Goal: Communication & Community: Answer question/provide support

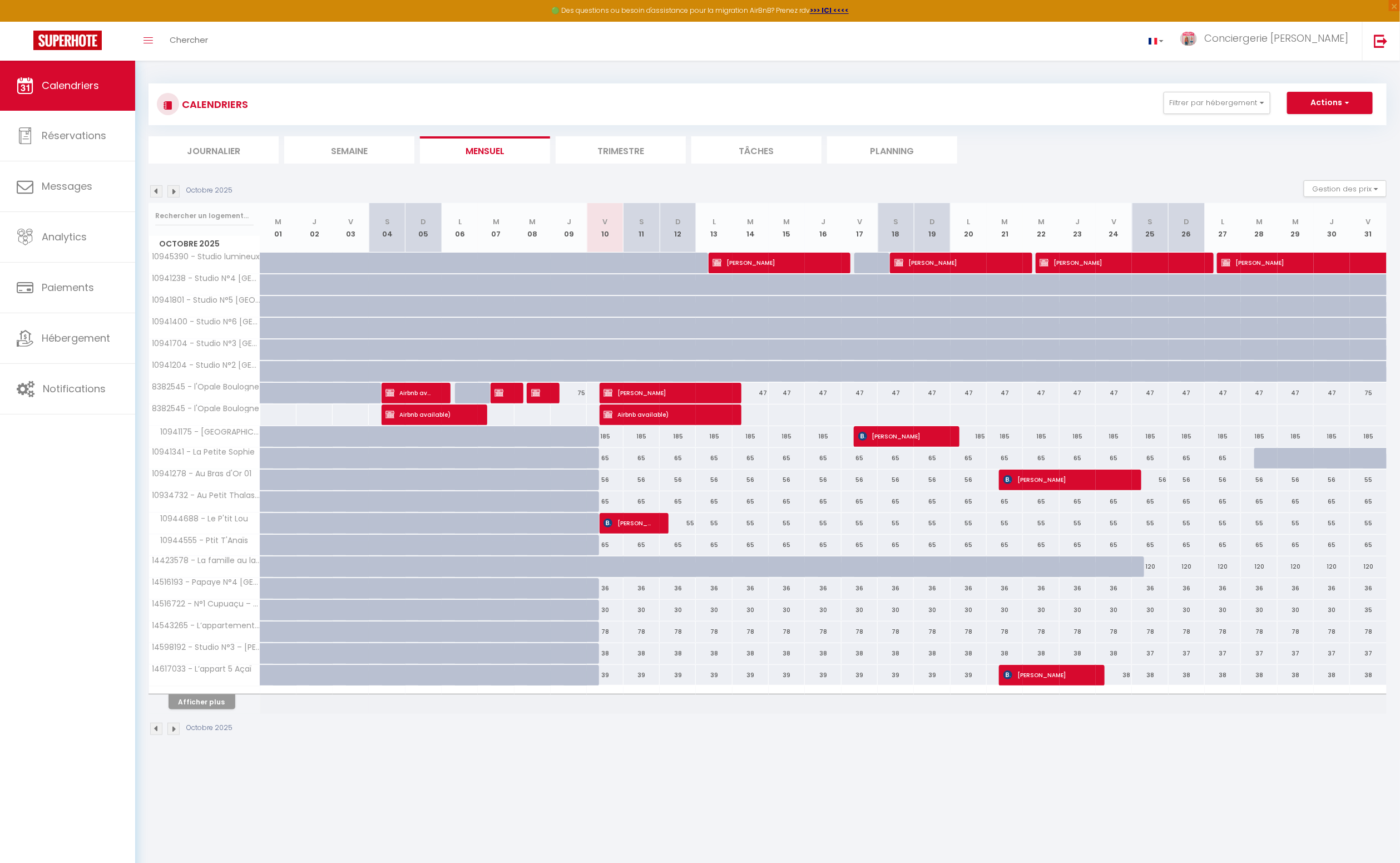
scroll to position [3, 0]
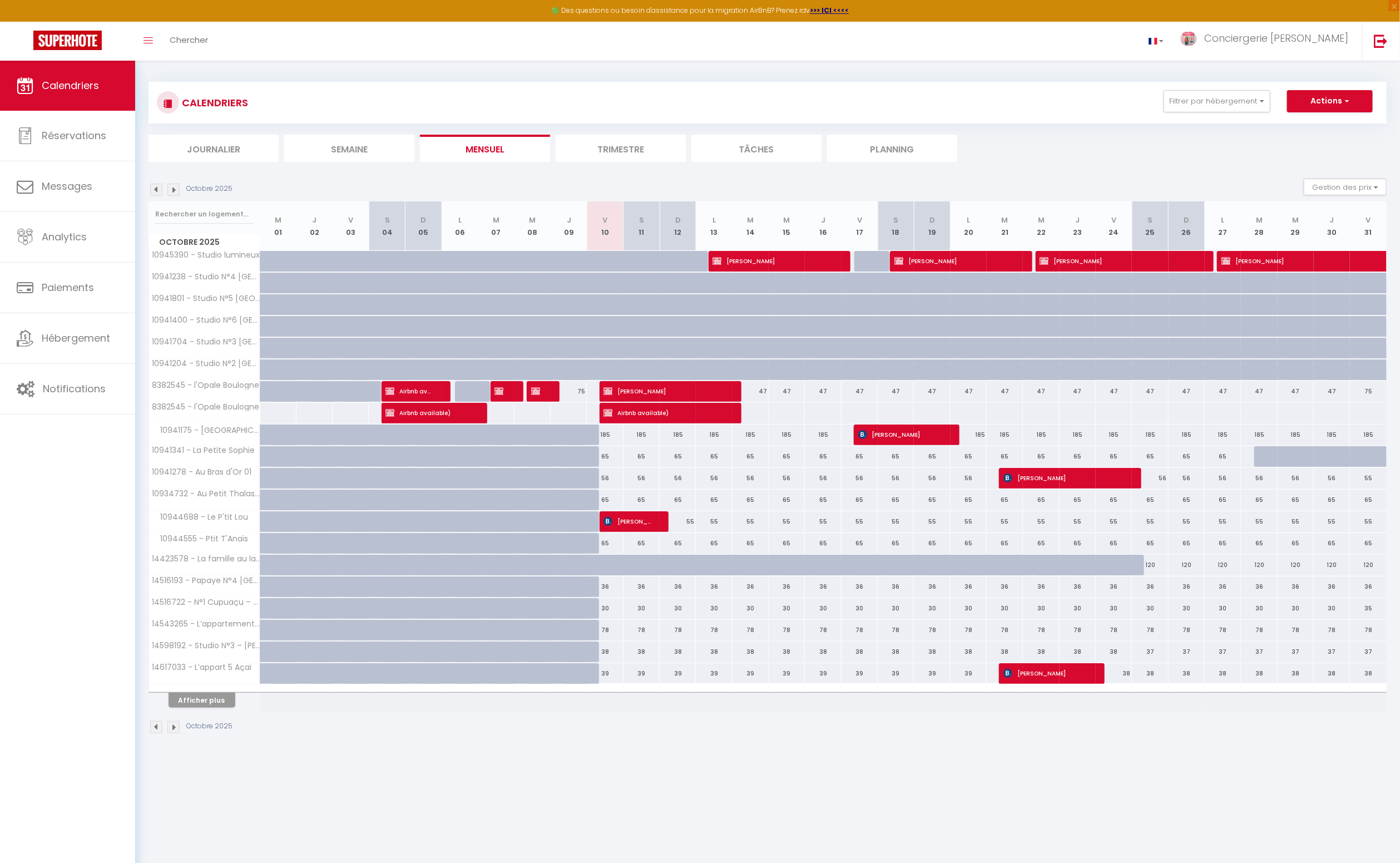
click at [213, 149] on li "Journalier" at bounding box center [214, 148] width 130 height 27
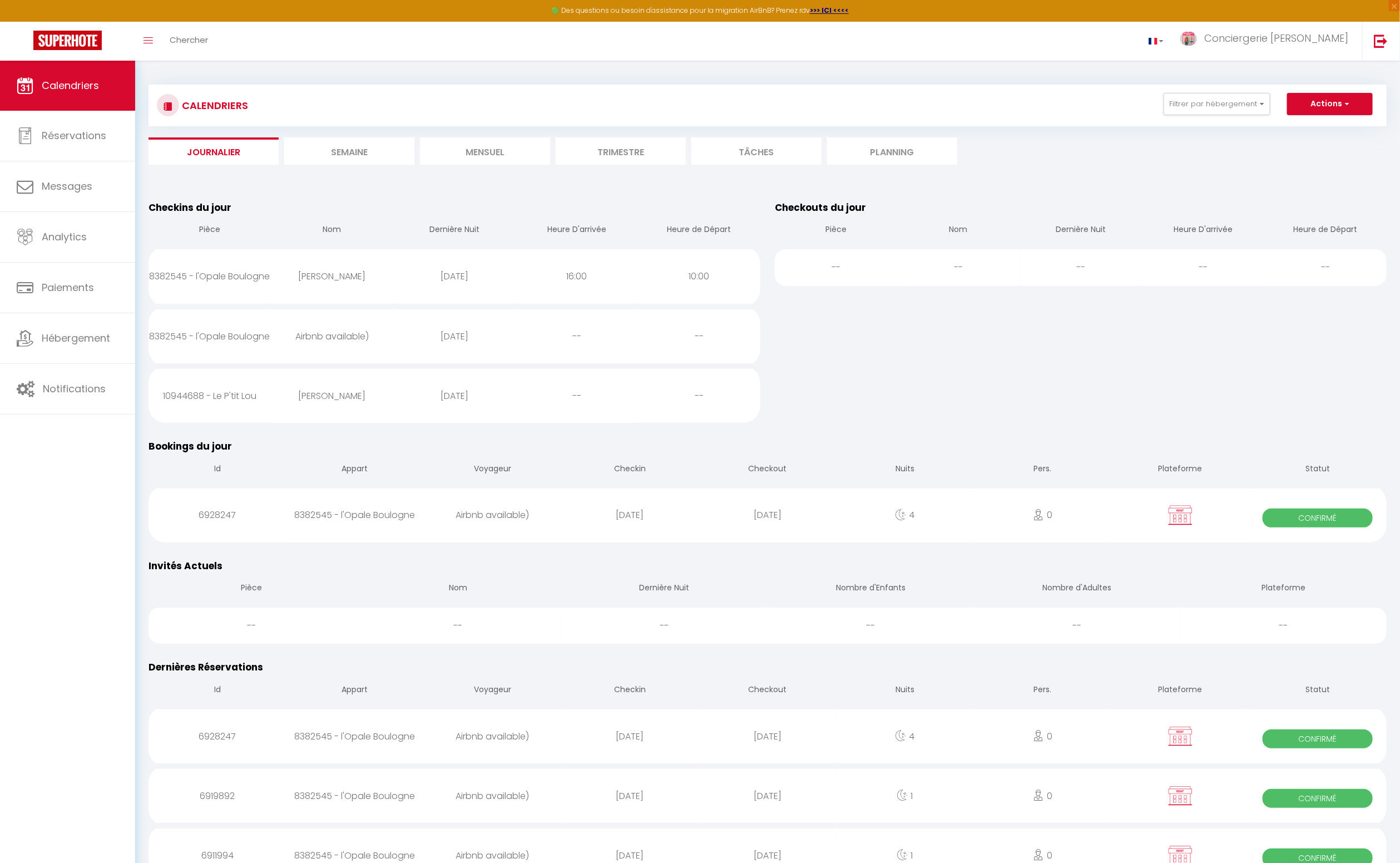
click at [486, 153] on li "Mensuel" at bounding box center [485, 151] width 130 height 27
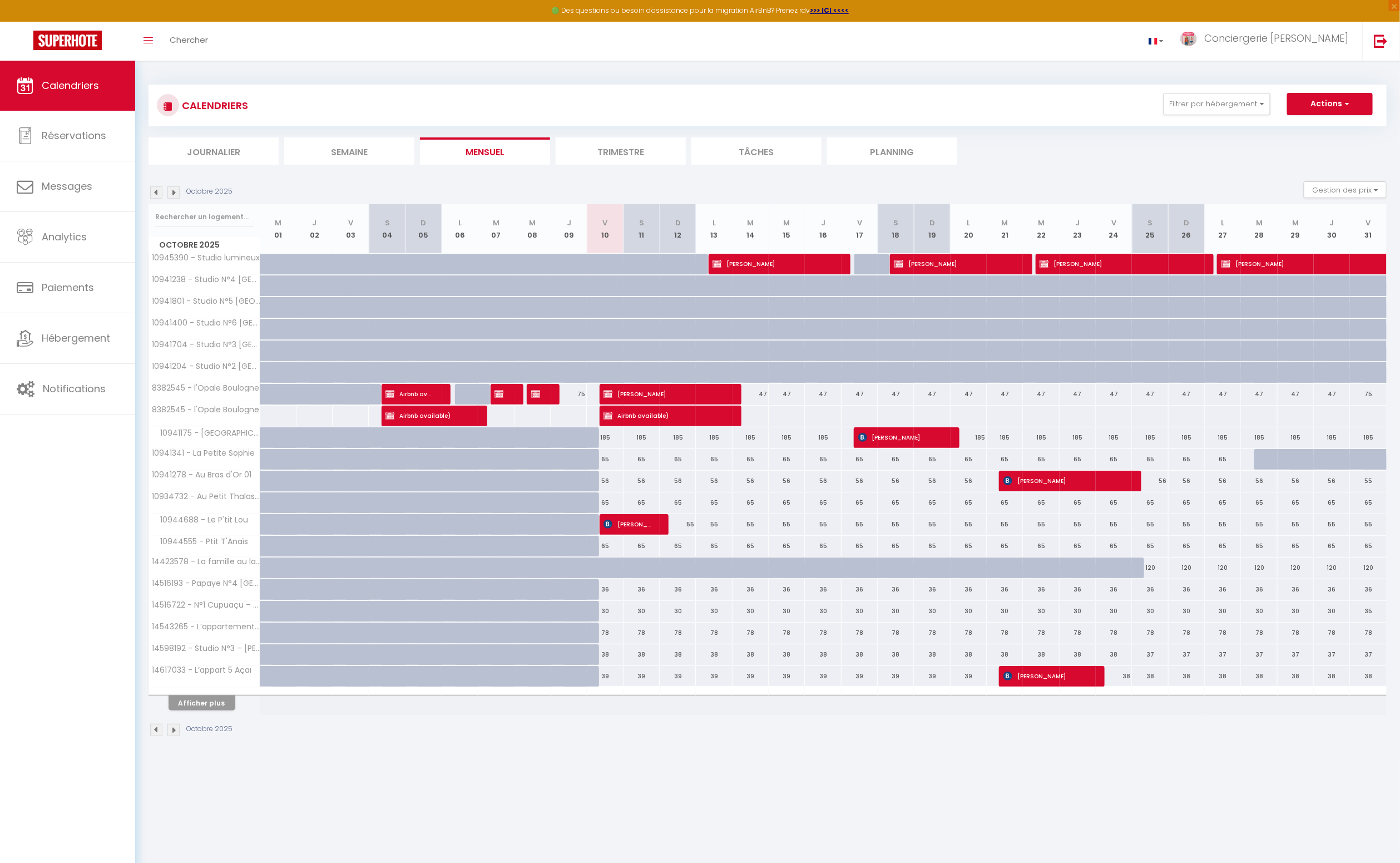
click at [156, 190] on img at bounding box center [156, 193] width 13 height 13
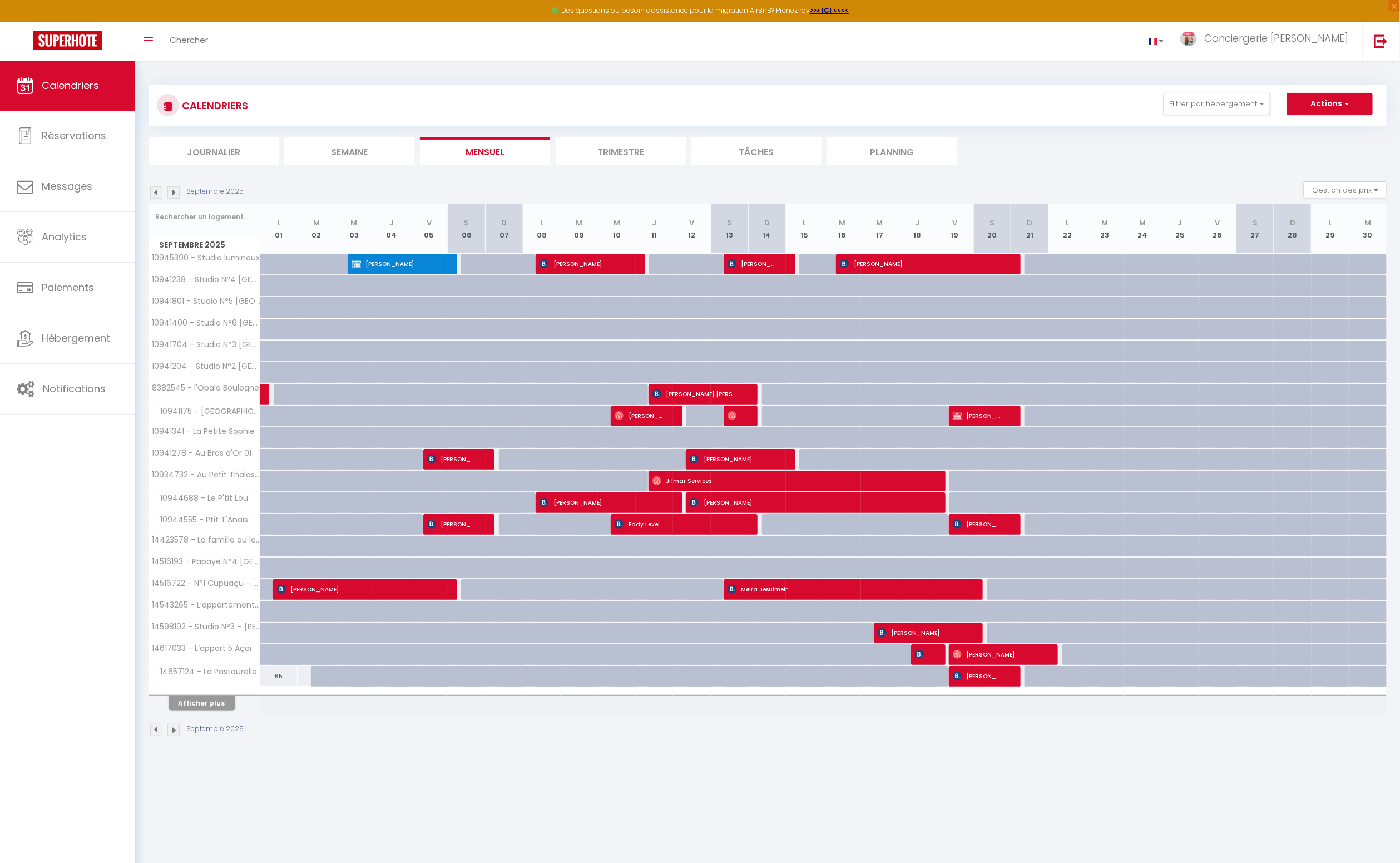
click at [156, 190] on img at bounding box center [156, 193] width 13 height 13
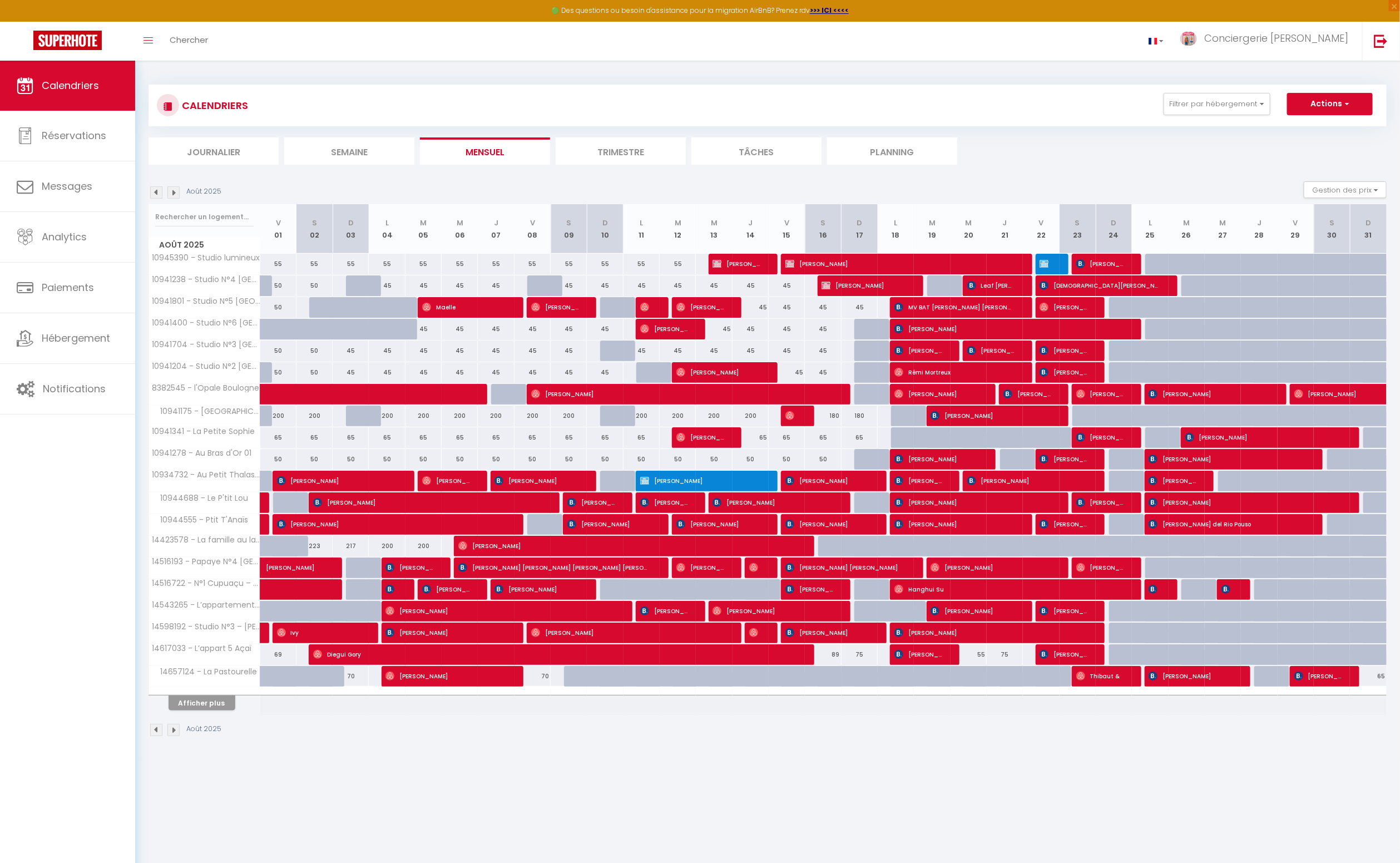
click at [156, 190] on img at bounding box center [156, 193] width 13 height 13
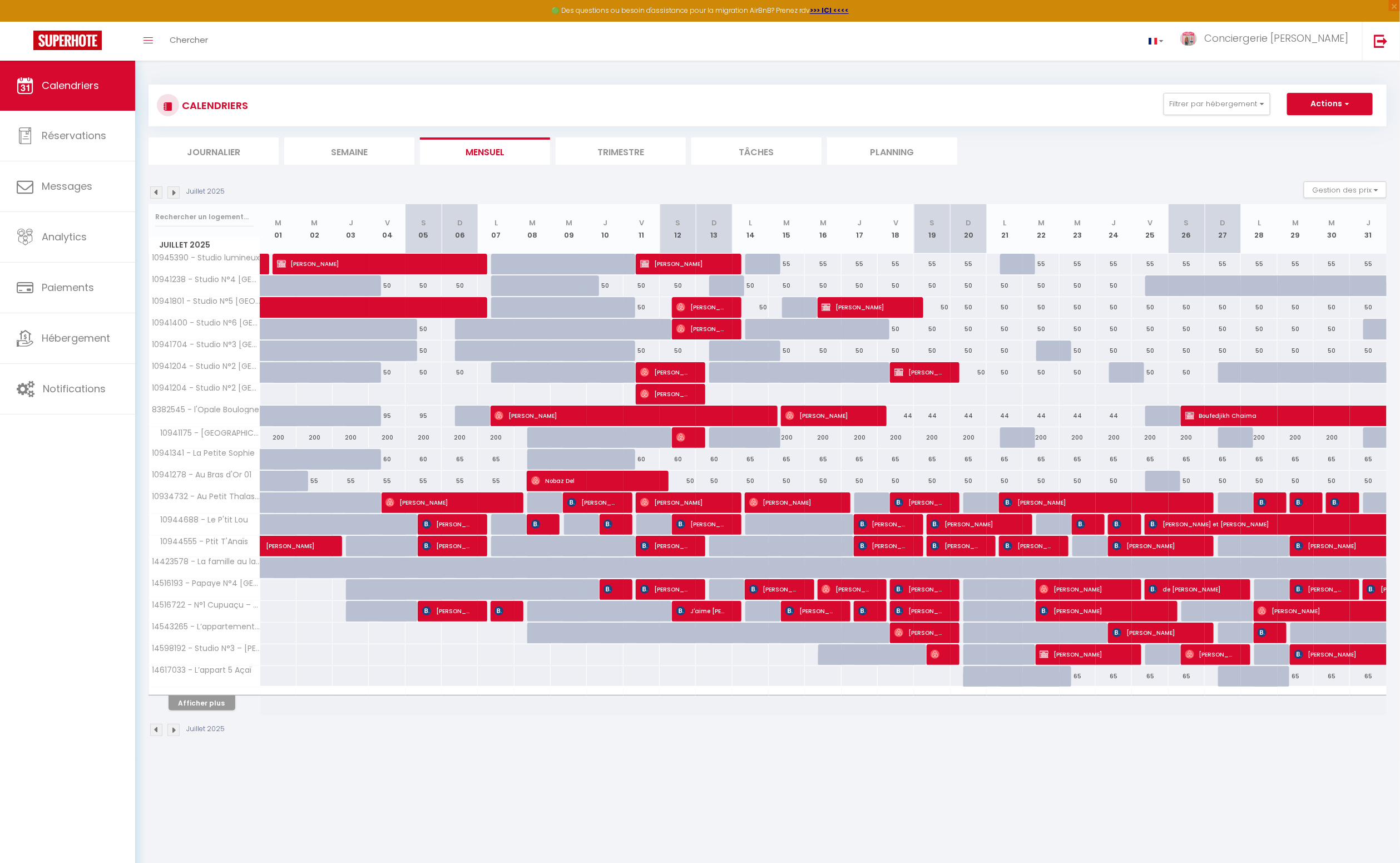
click at [174, 192] on img at bounding box center [174, 193] width 13 height 13
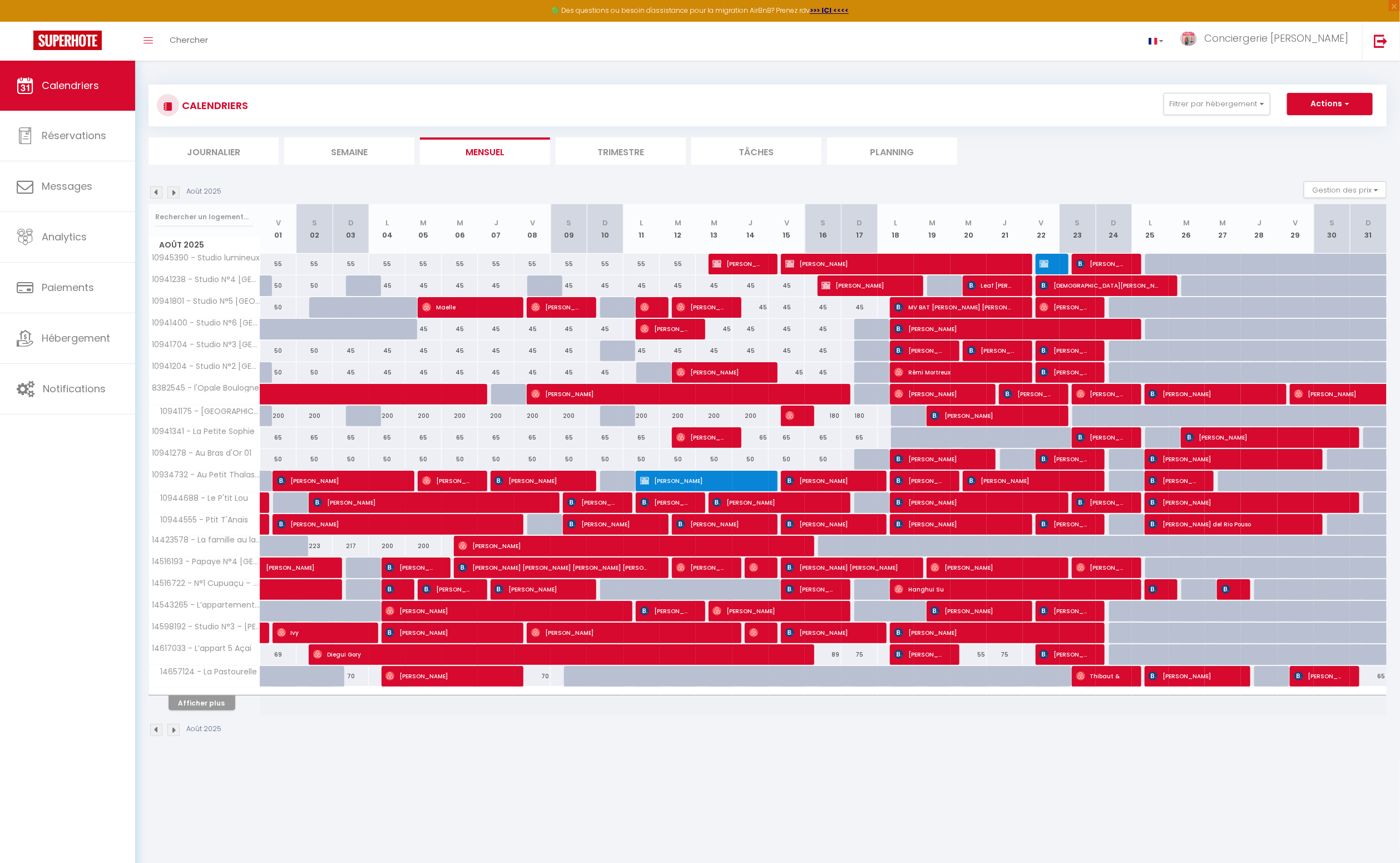
click at [174, 192] on img at bounding box center [174, 193] width 13 height 13
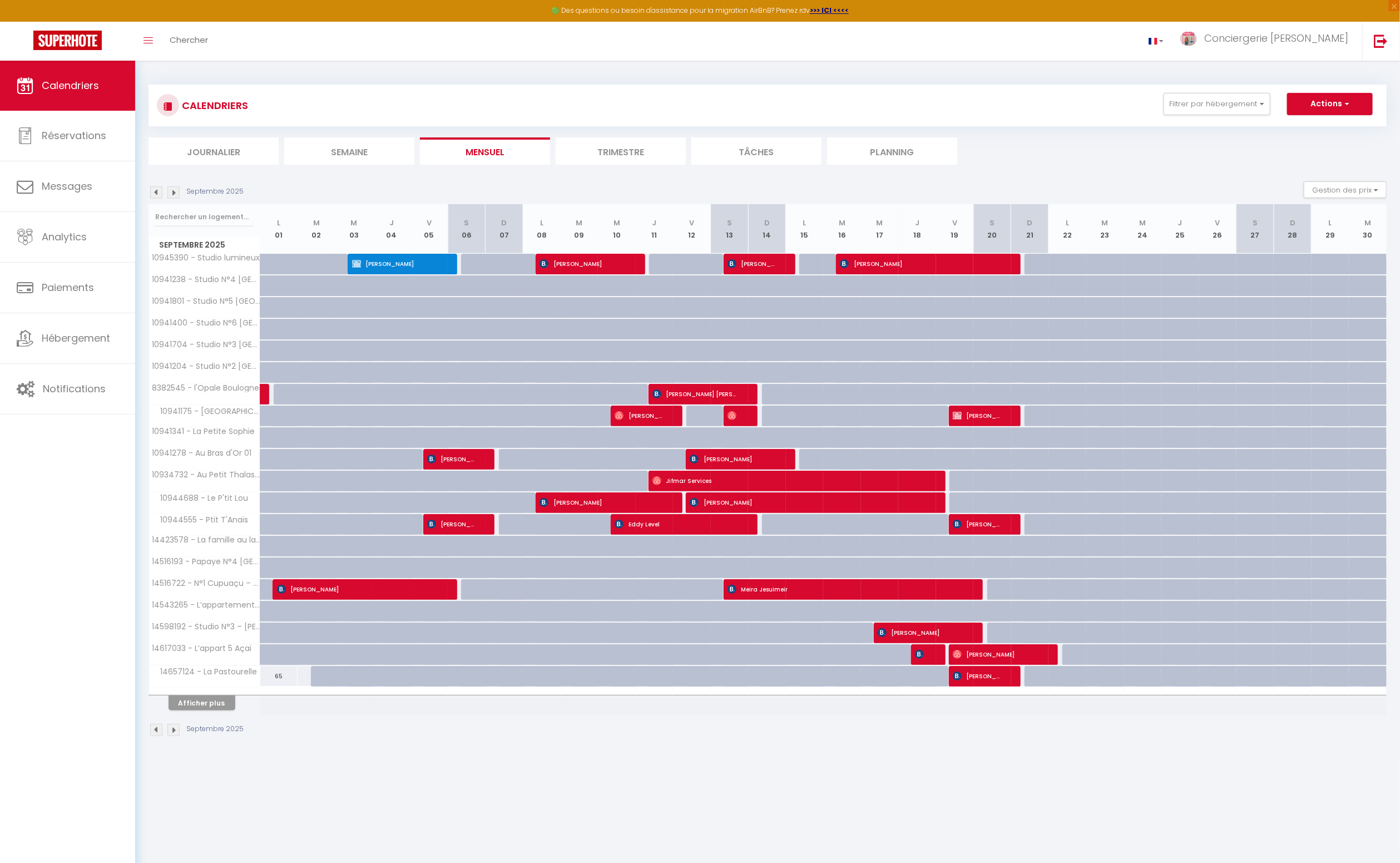
click at [174, 192] on img at bounding box center [174, 193] width 13 height 13
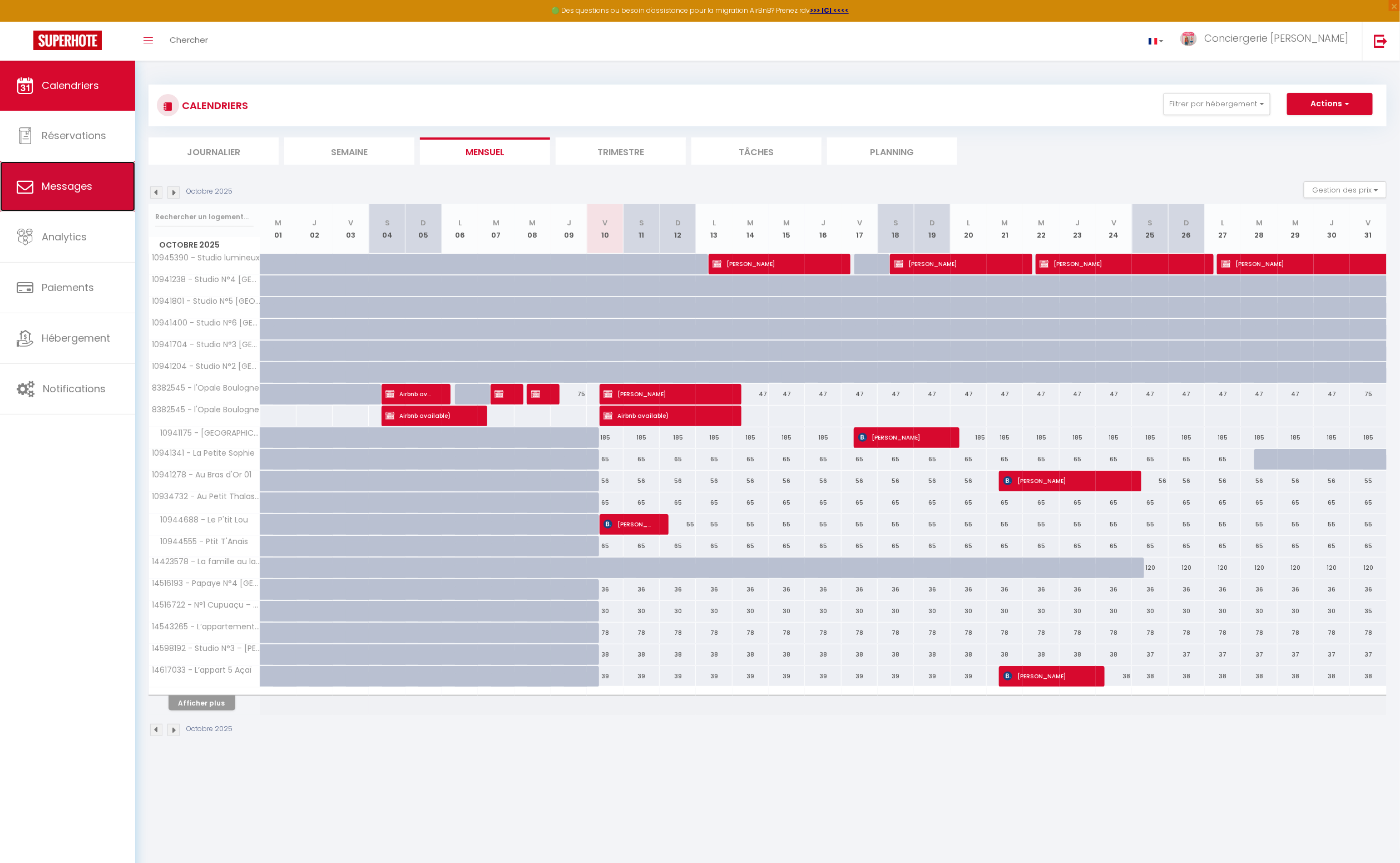
click at [82, 184] on span "Messages" at bounding box center [66, 186] width 50 height 13
select select "message"
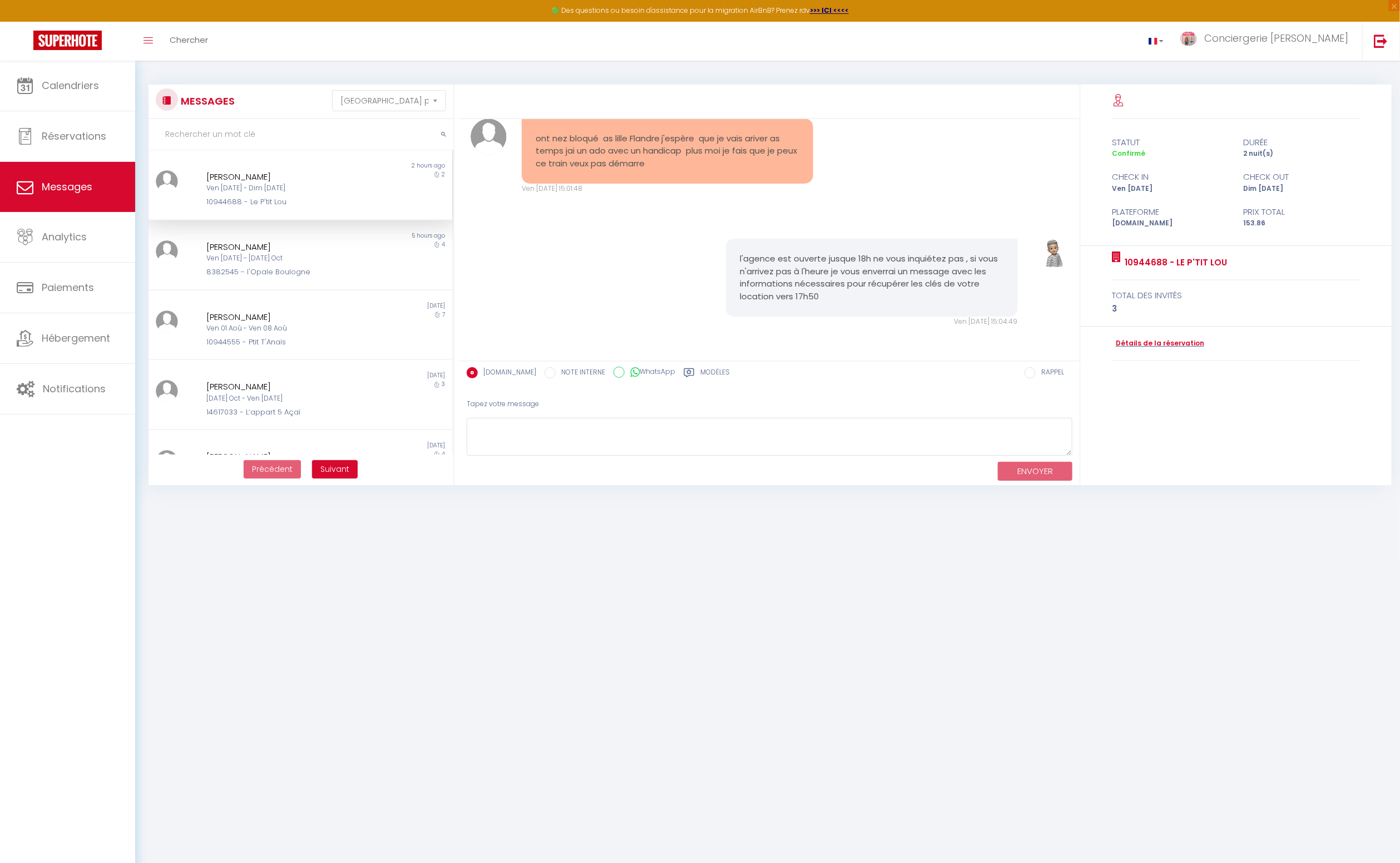
scroll to position [3056, 0]
click at [1122, 343] on link "Détails de la réservation" at bounding box center [1158, 344] width 92 height 11
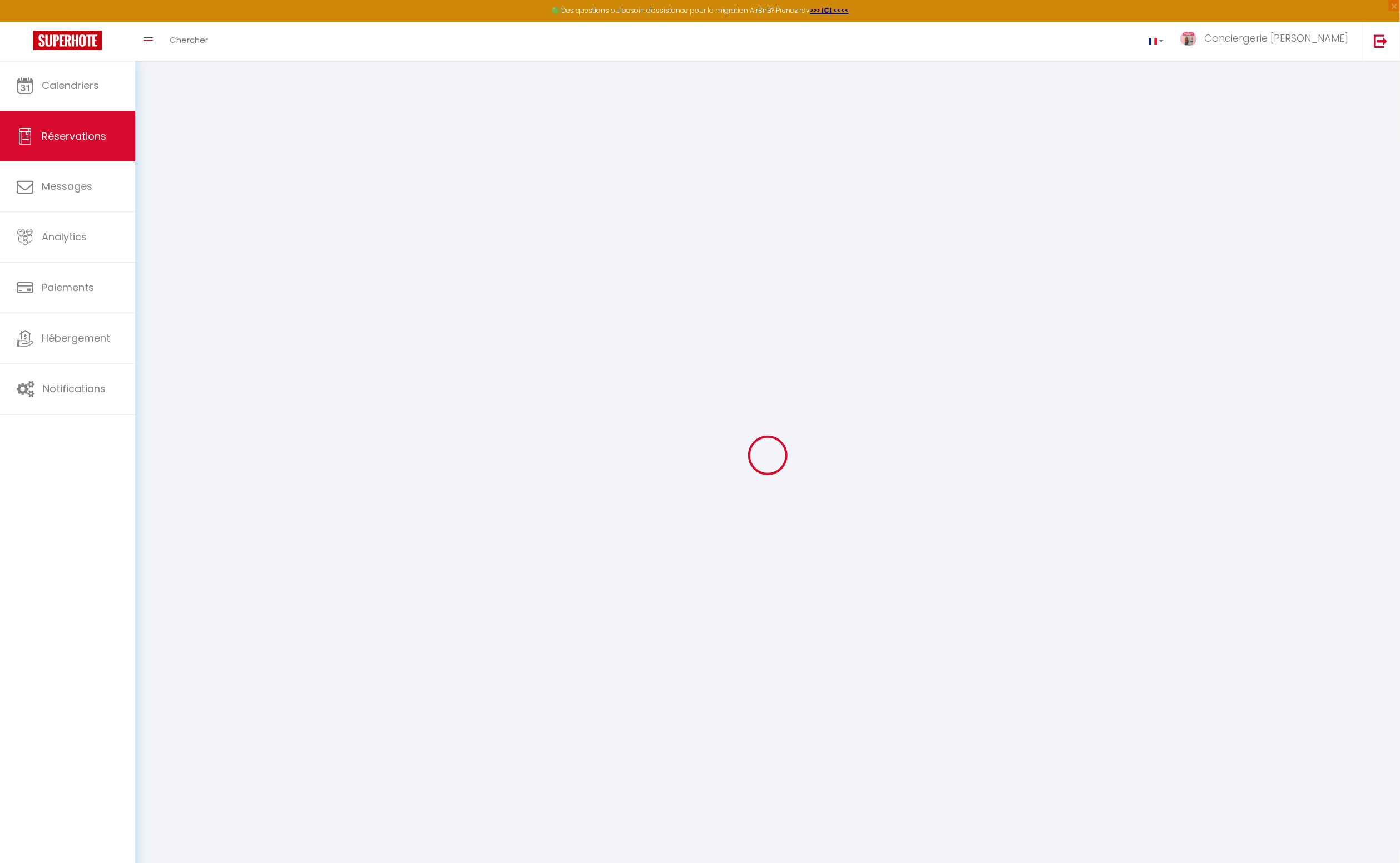
type input "[PERSON_NAME]"
type input "Delonville"
type input "[EMAIL_ADDRESS][DOMAIN_NAME]"
type input "[PHONE_NUMBER]"
type input "7700"
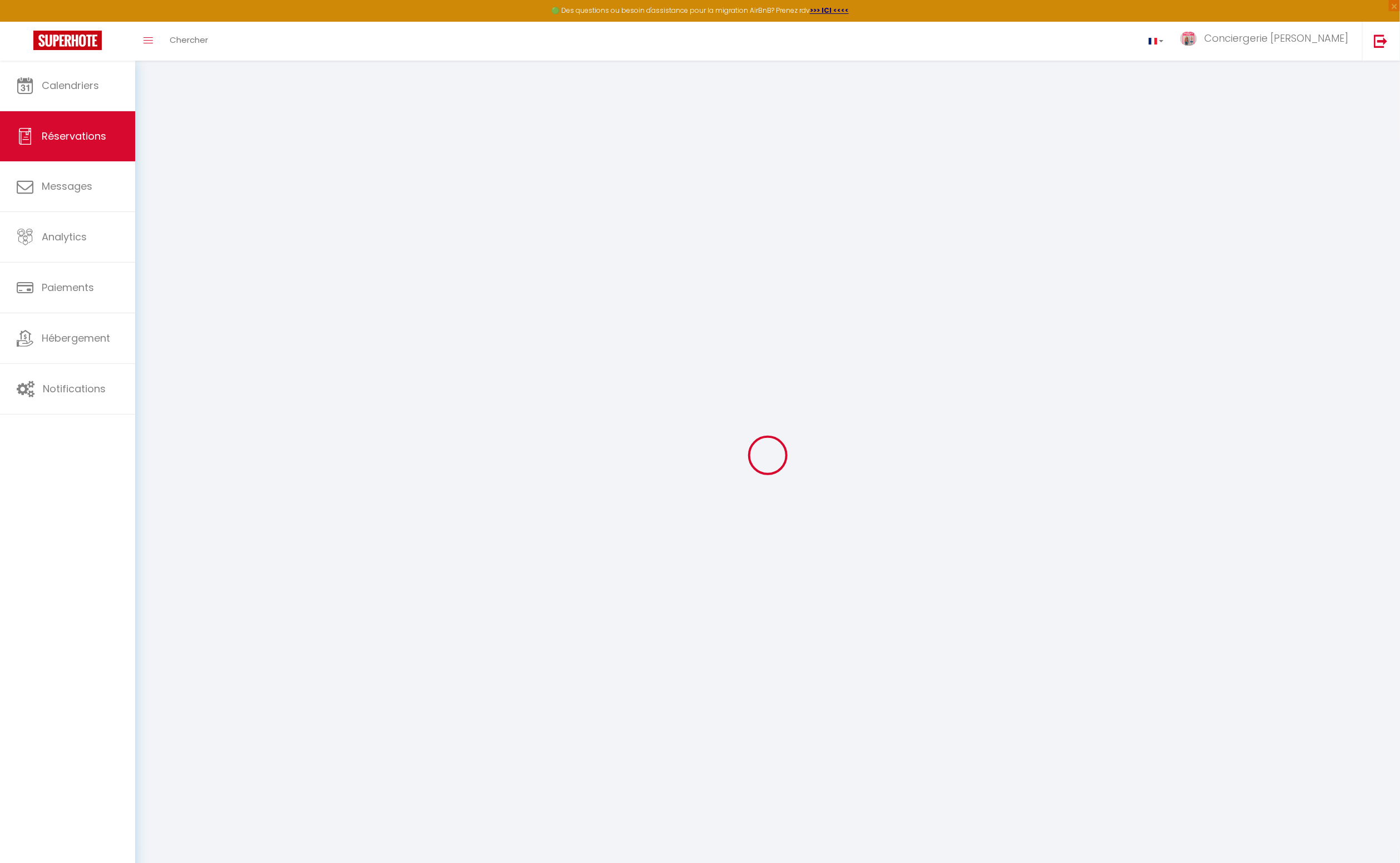
type input "[STREET_ADDRESS]"
type input "Mouscron"
select select "BE"
type input "22.3"
type input "2.15"
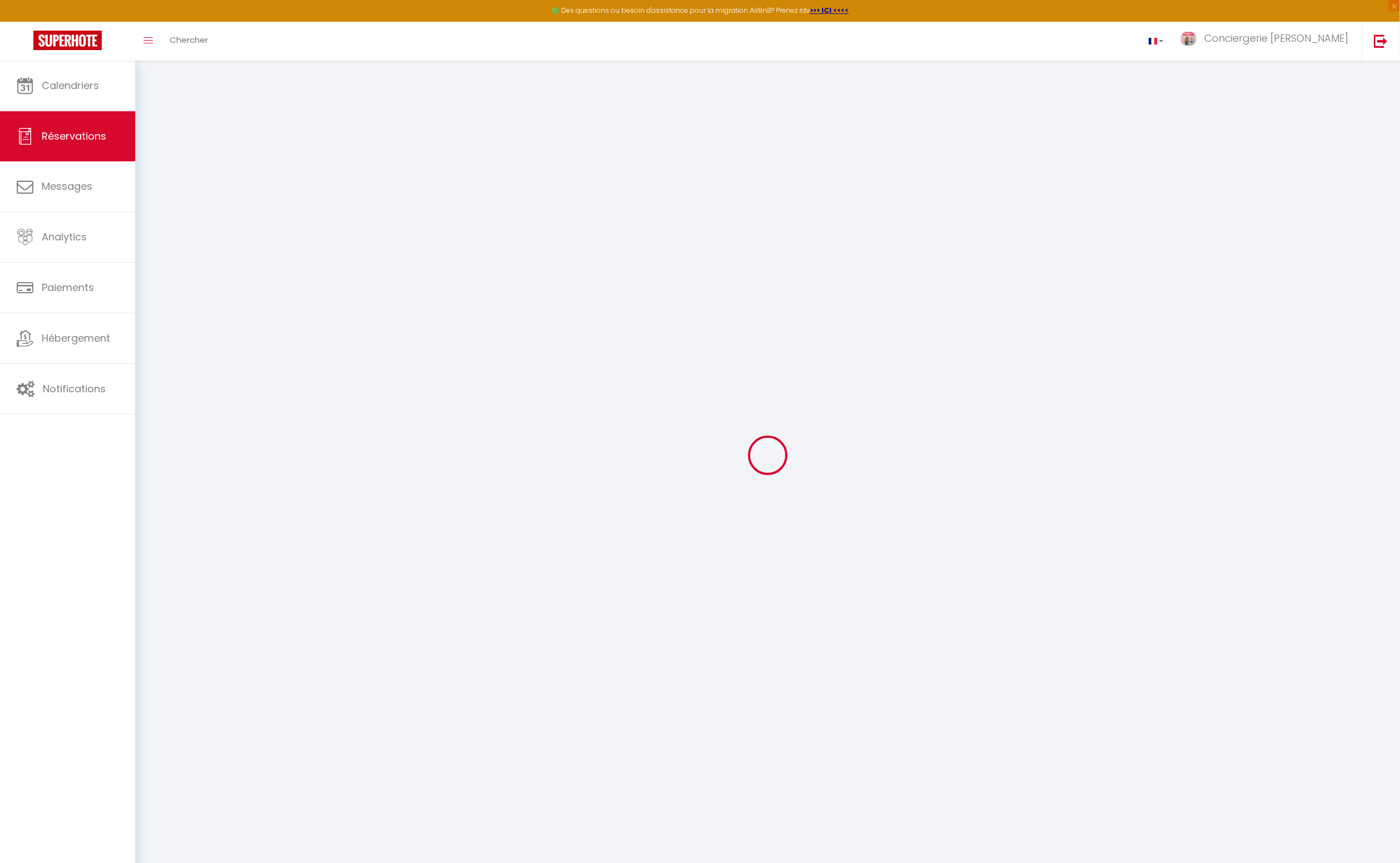
select select "37567"
select select "1"
select select
type input "2"
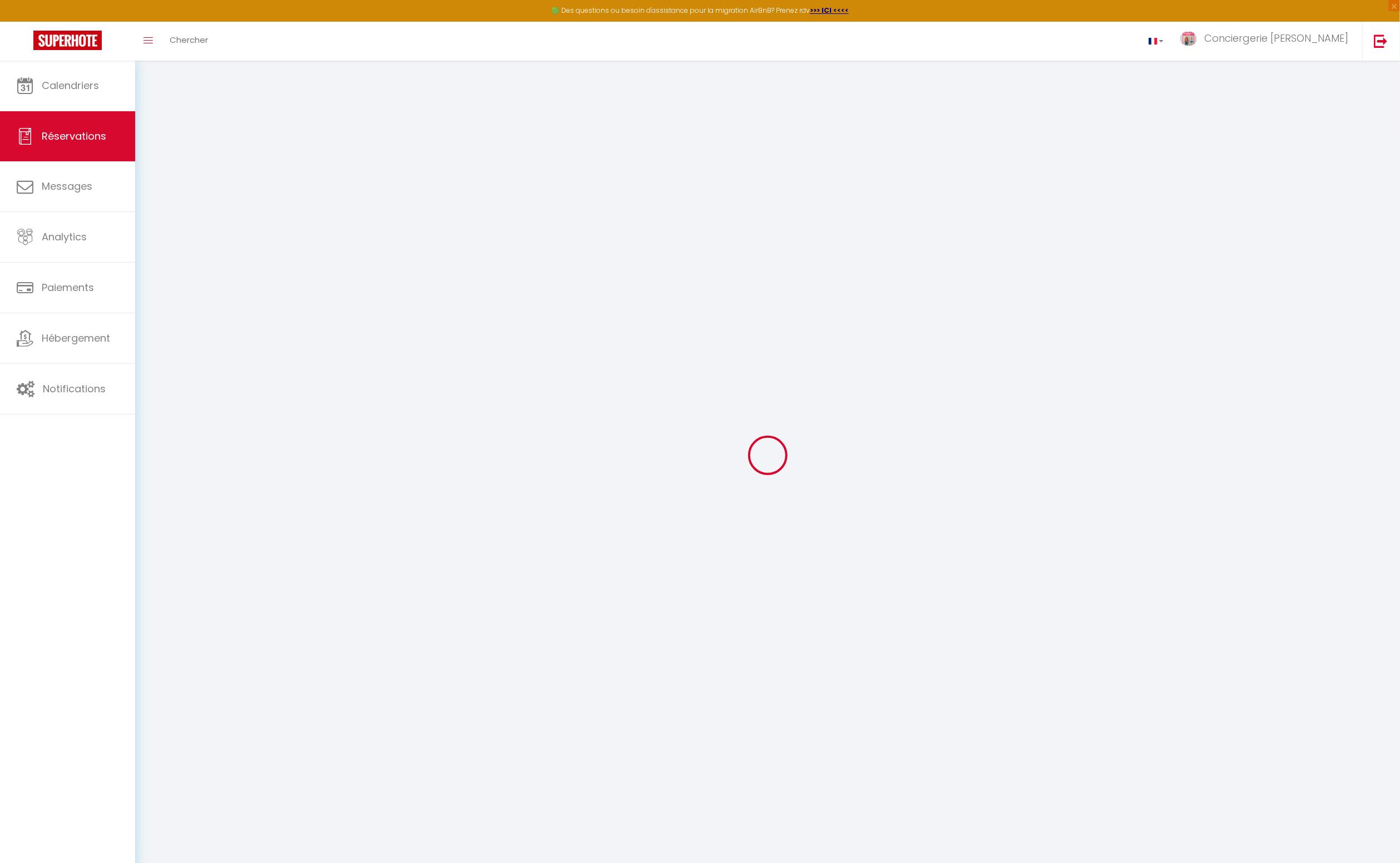
type input "1"
select select "12"
select select
type input "103.68"
checkbox input "false"
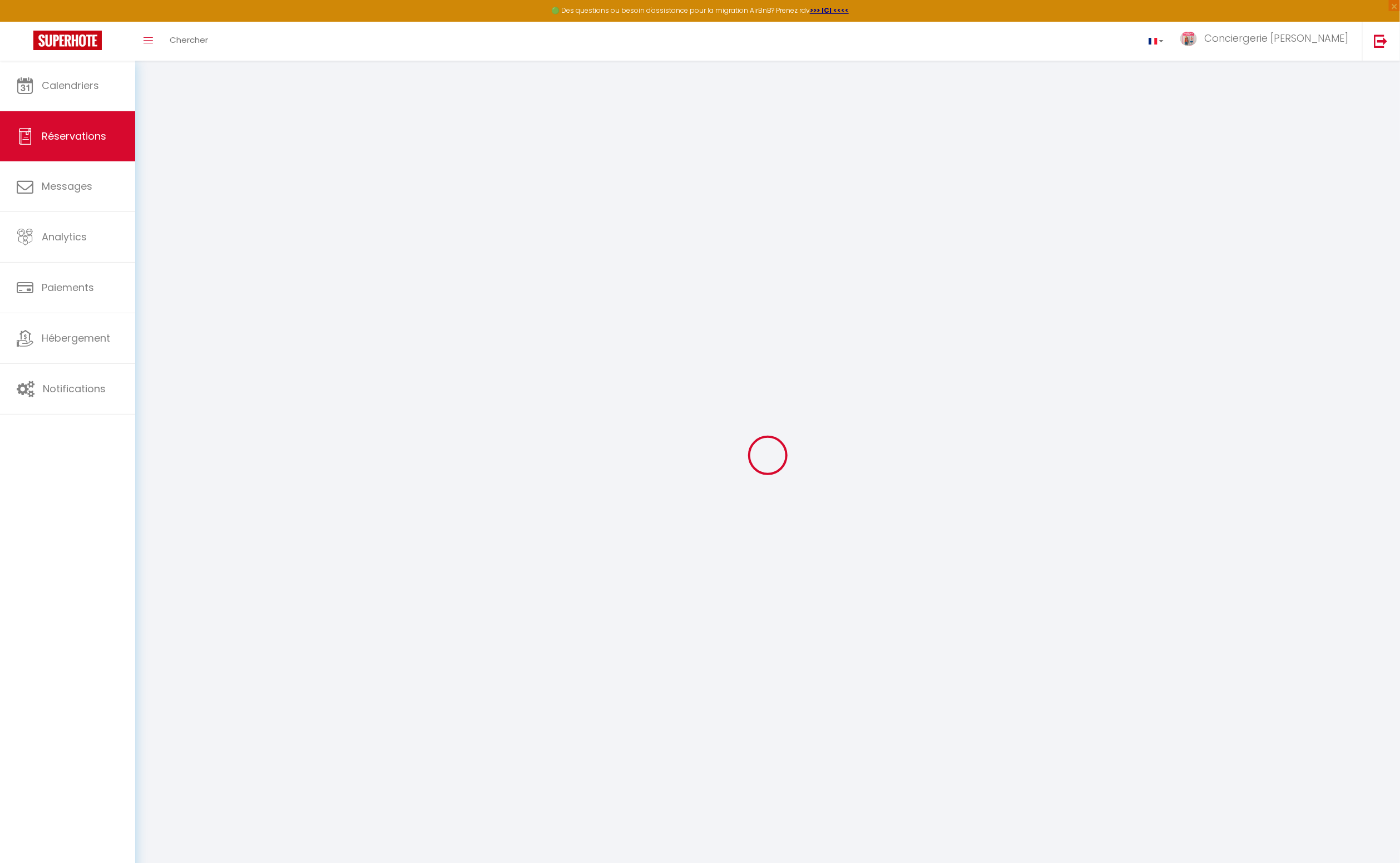
select select "2"
type input "45"
type input "0"
select select
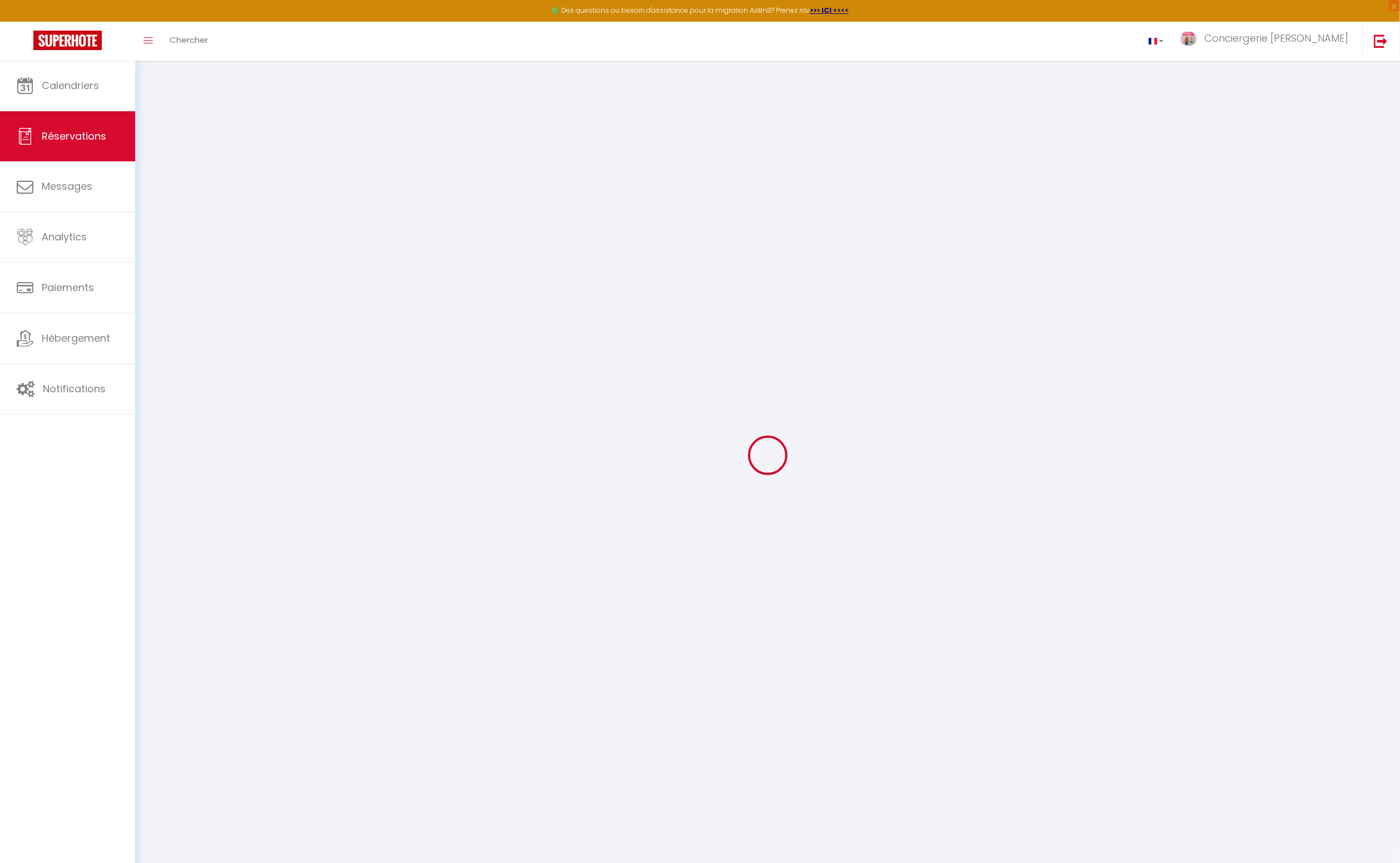
select select
select select "14"
checkbox input "false"
select select
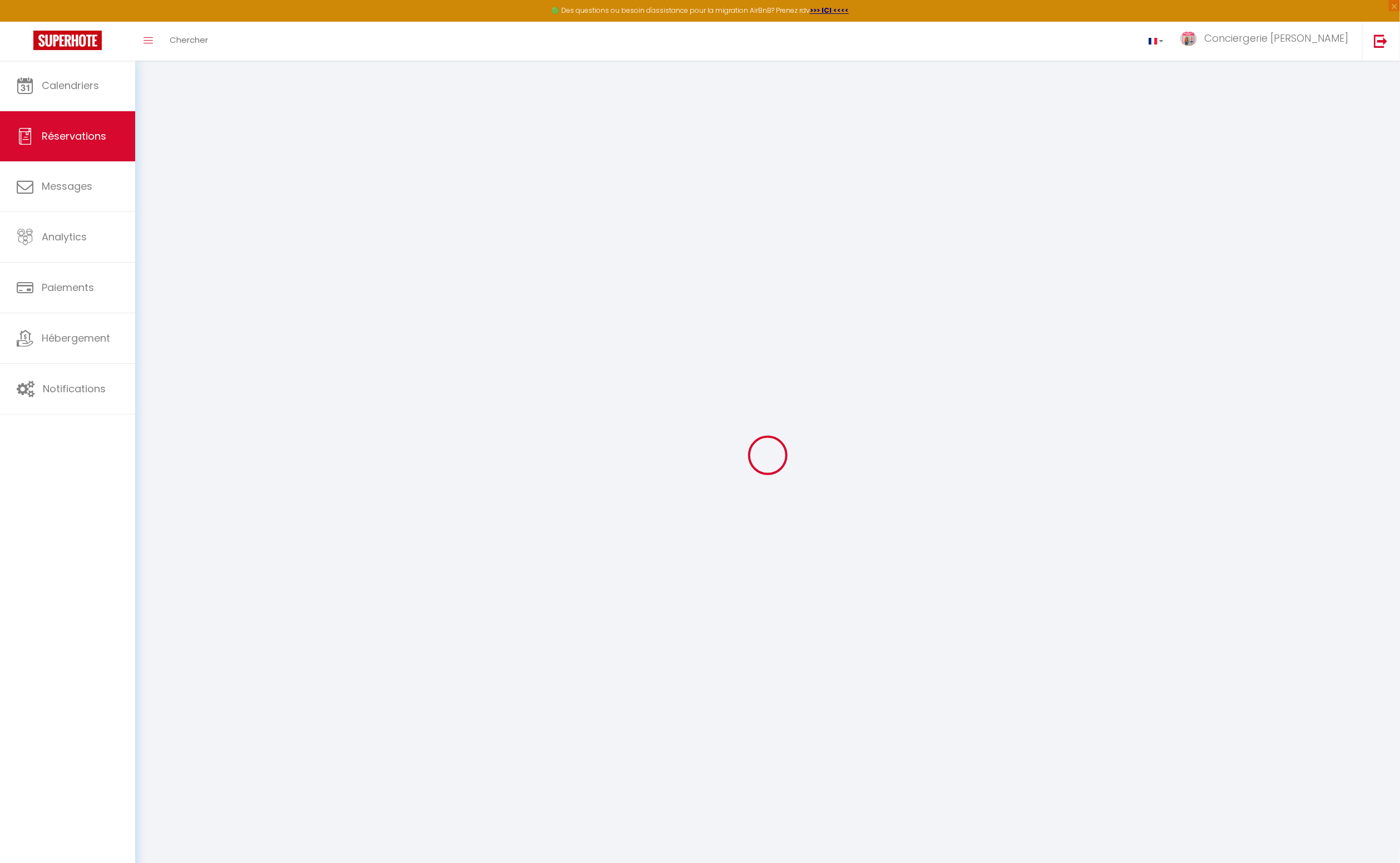
checkbox input "false"
select select
checkbox input "false"
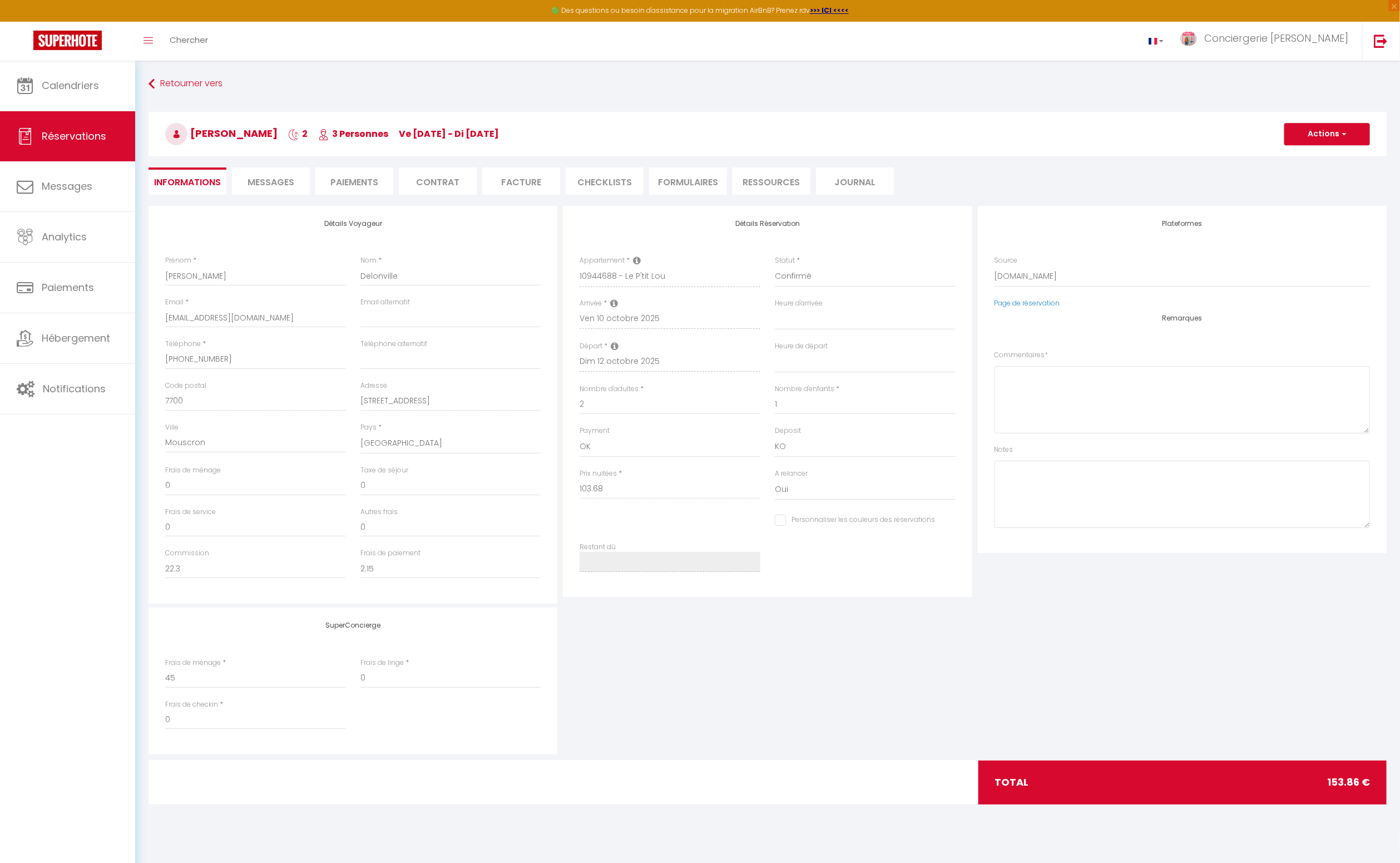
select select
checkbox input "false"
type textarea "** THIS RESERVATION HAS BEEN PRE-PAID ** BOOKING NOTE : Payment charge is EUR 2…"
type input "45"
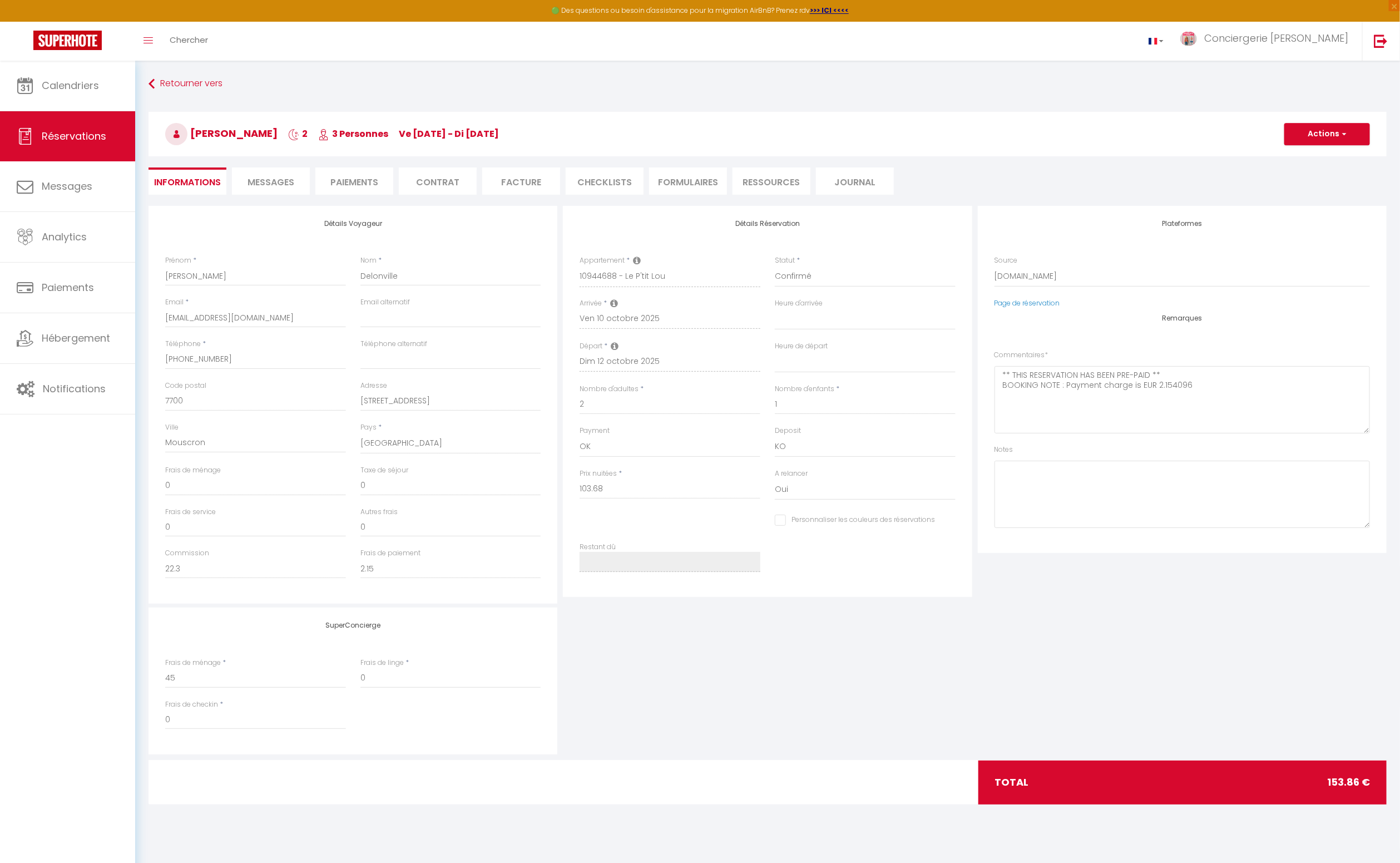
type input "5.18"
select select
checkbox input "false"
select select
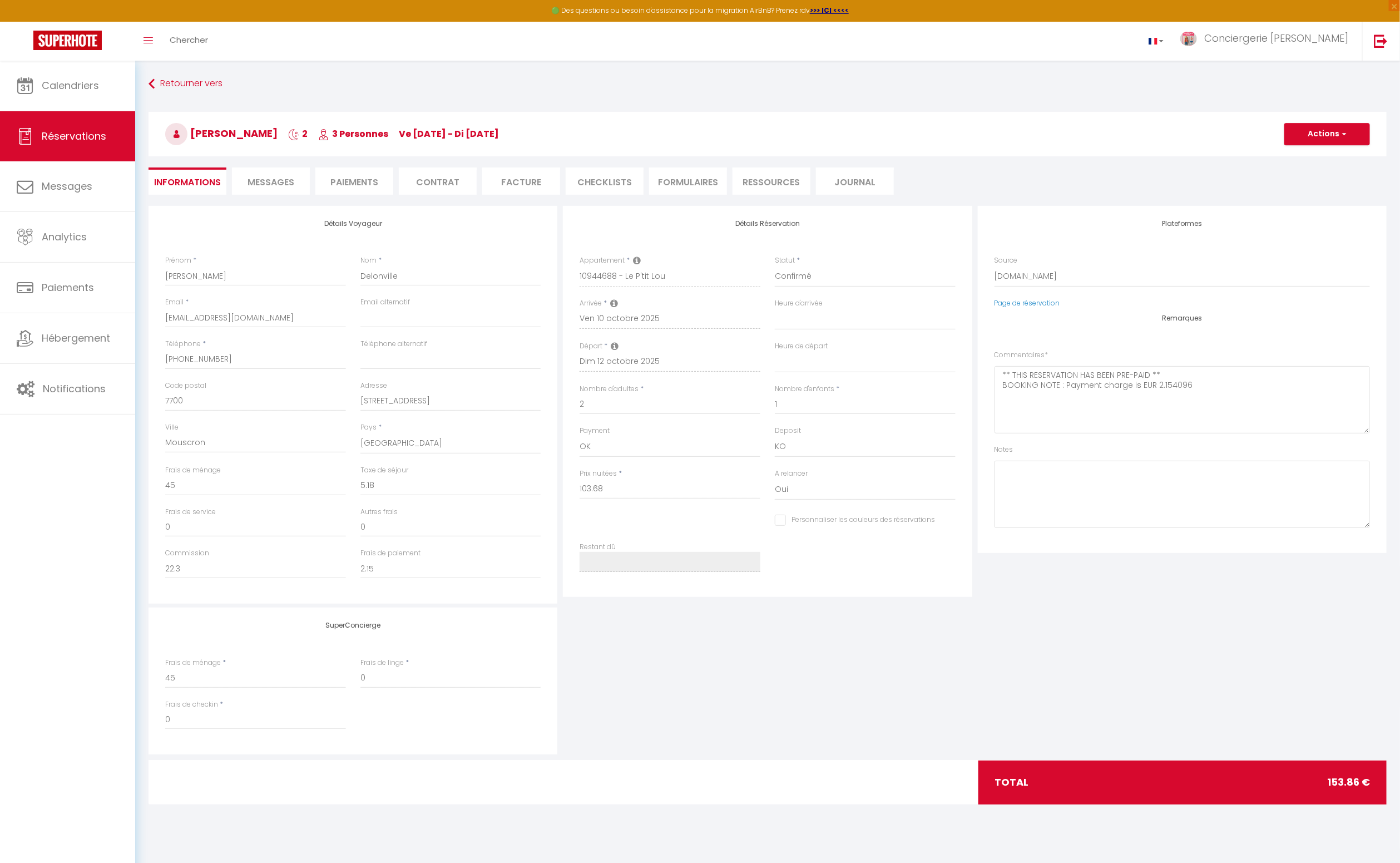
select select
click at [76, 82] on span "Calendriers" at bounding box center [70, 84] width 57 height 13
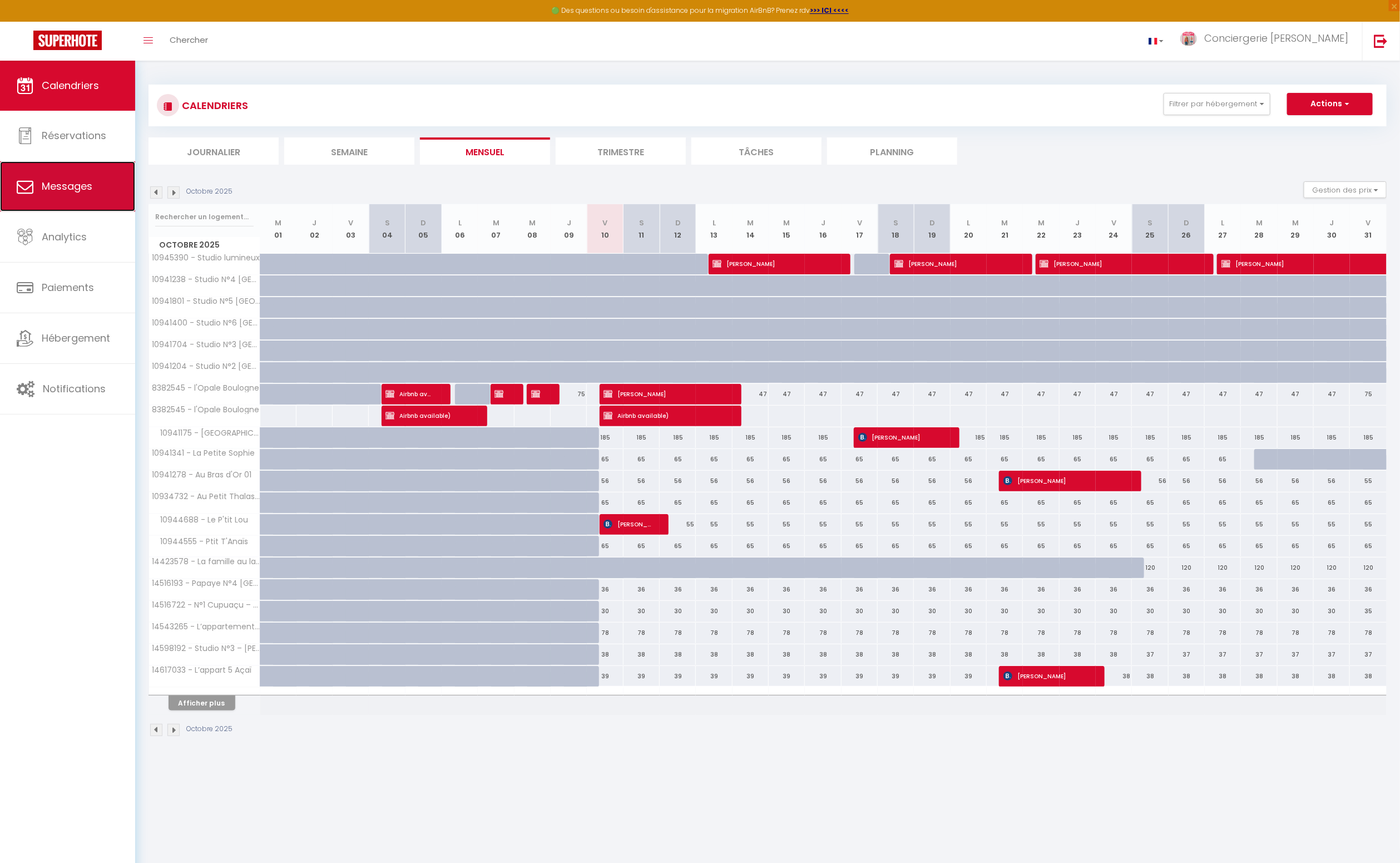
click at [71, 185] on span "Messages" at bounding box center [66, 186] width 50 height 13
select select "message"
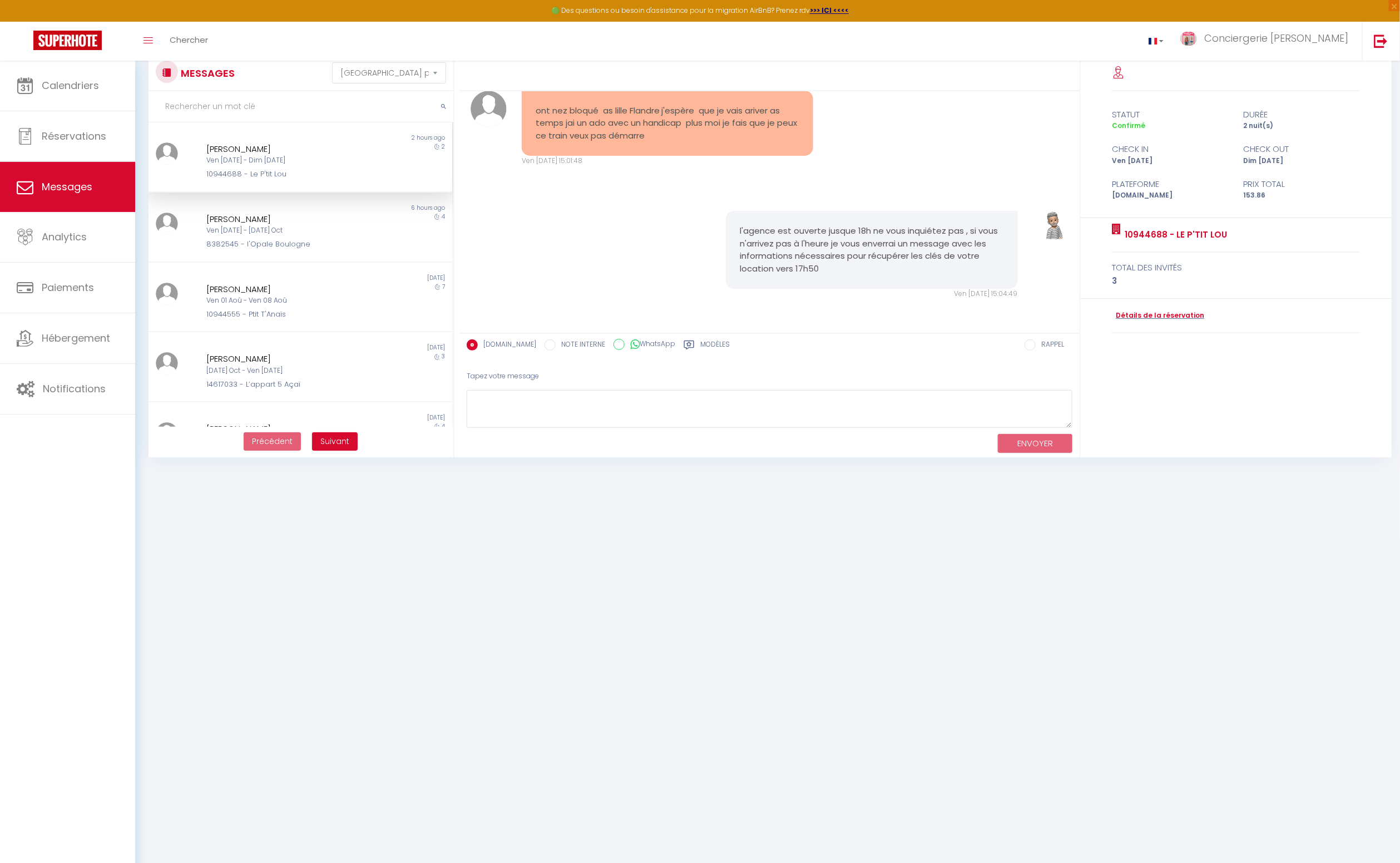
scroll to position [29, 0]
click at [541, 409] on textarea at bounding box center [769, 408] width 606 height 39
click at [685, 342] on icon at bounding box center [689, 344] width 10 height 9
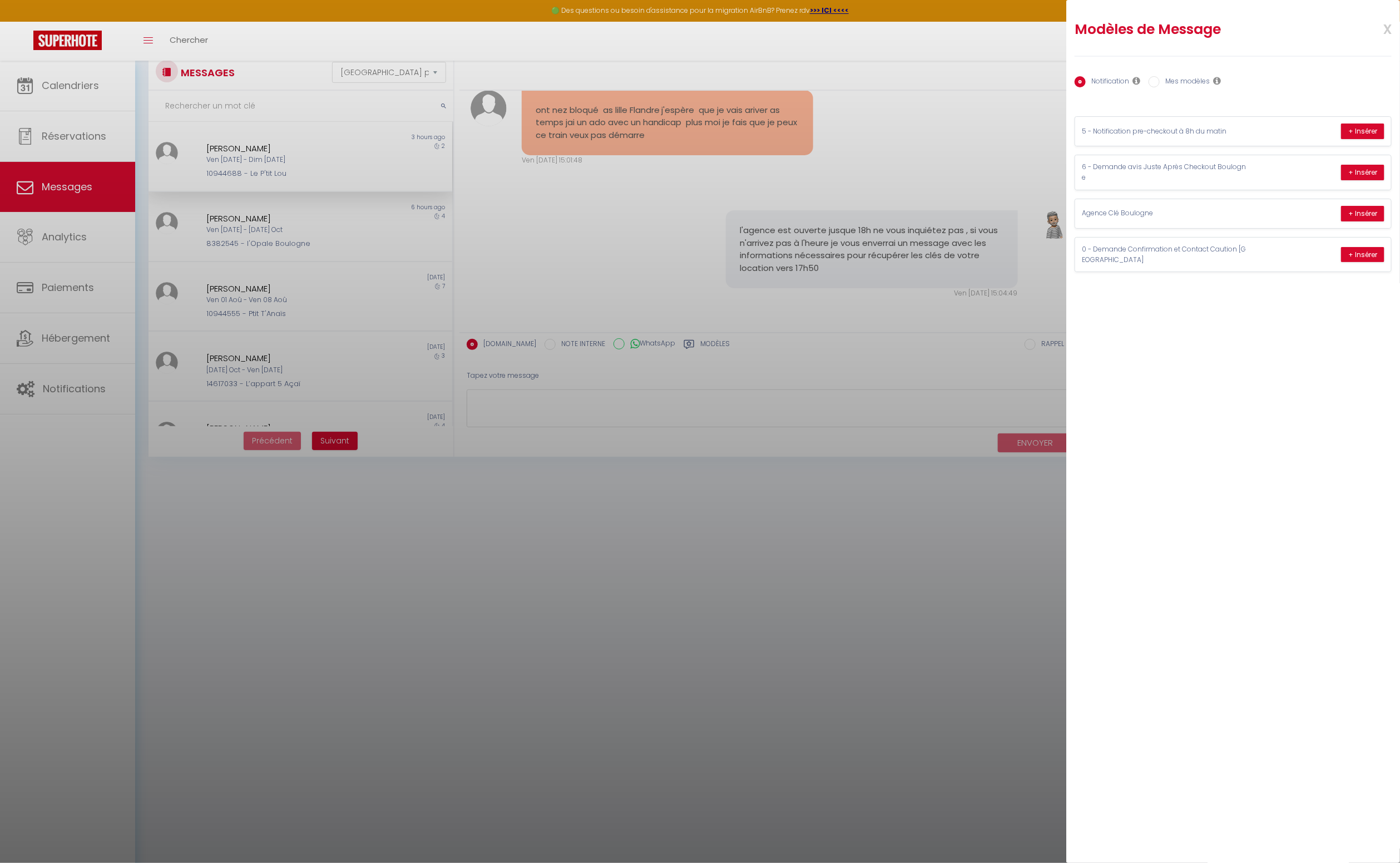
click at [1156, 83] on input "Mes modèles" at bounding box center [1154, 82] width 11 height 11
radio input "true"
radio input "false"
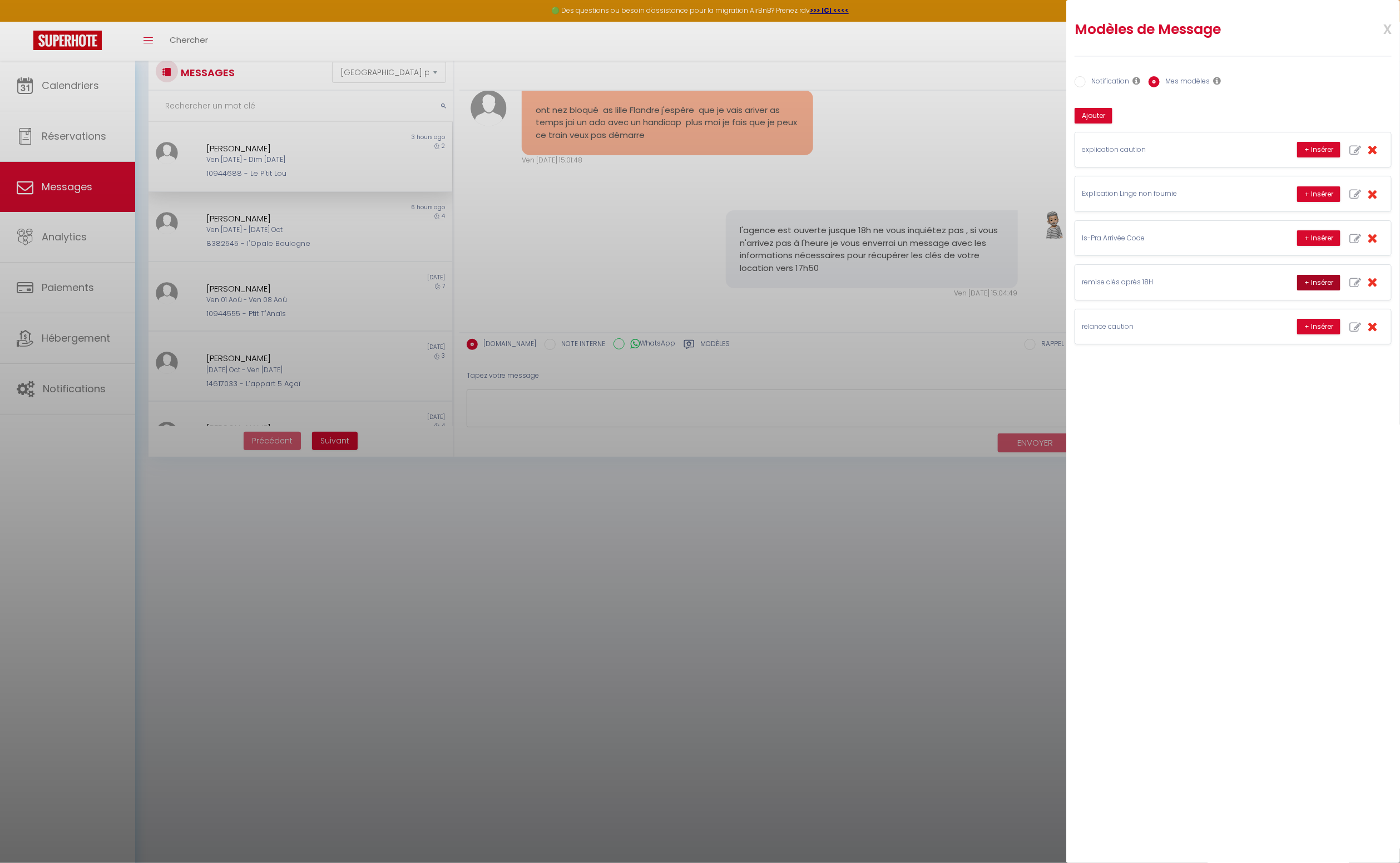
click at [1317, 277] on button "+ Insérer" at bounding box center [1319, 282] width 43 height 15
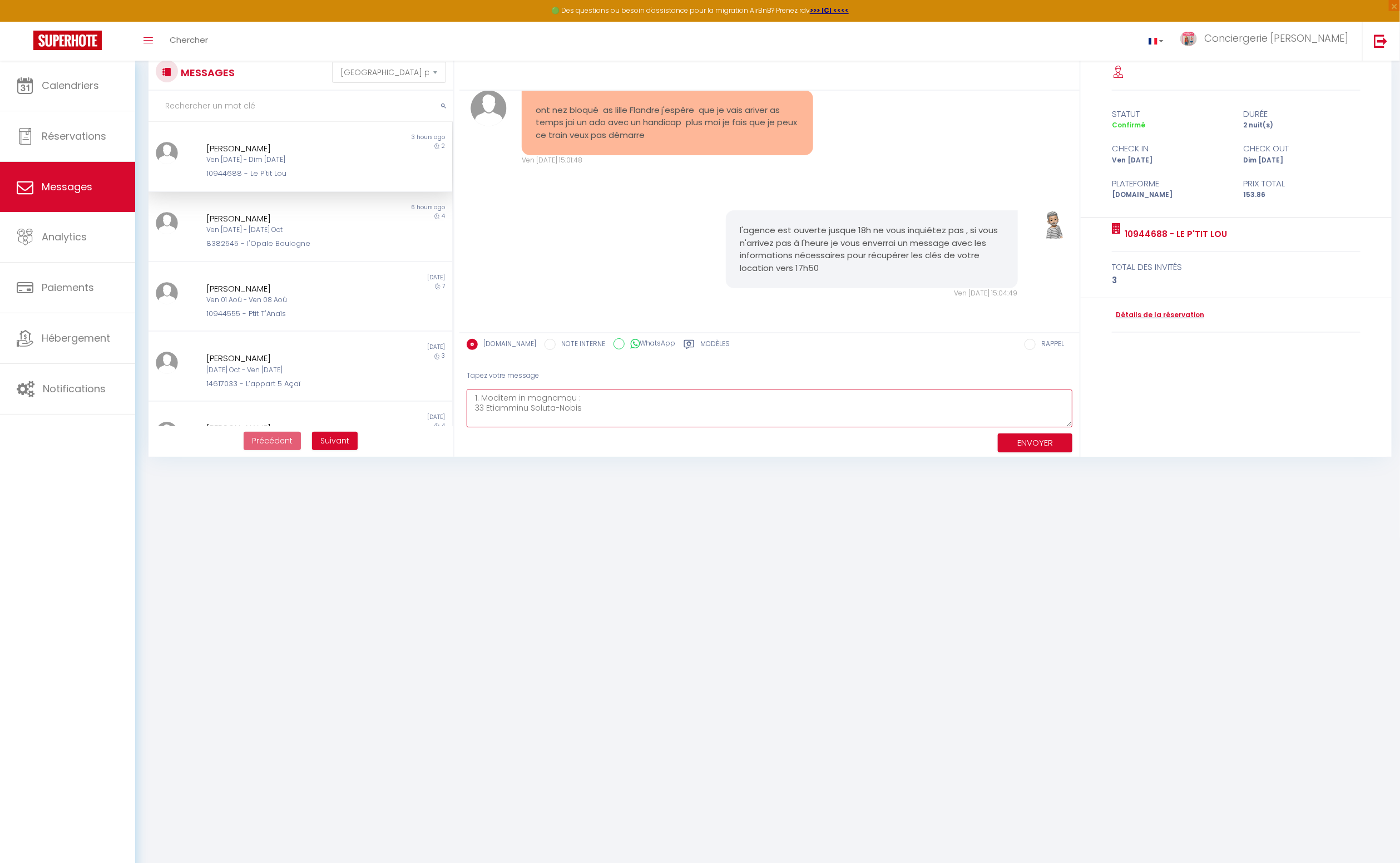
scroll to position [109, 0]
click at [586, 407] on textarea at bounding box center [769, 408] width 606 height 39
click at [504, 416] on textarea at bounding box center [769, 408] width 606 height 39
click at [597, 421] on textarea at bounding box center [769, 408] width 606 height 39
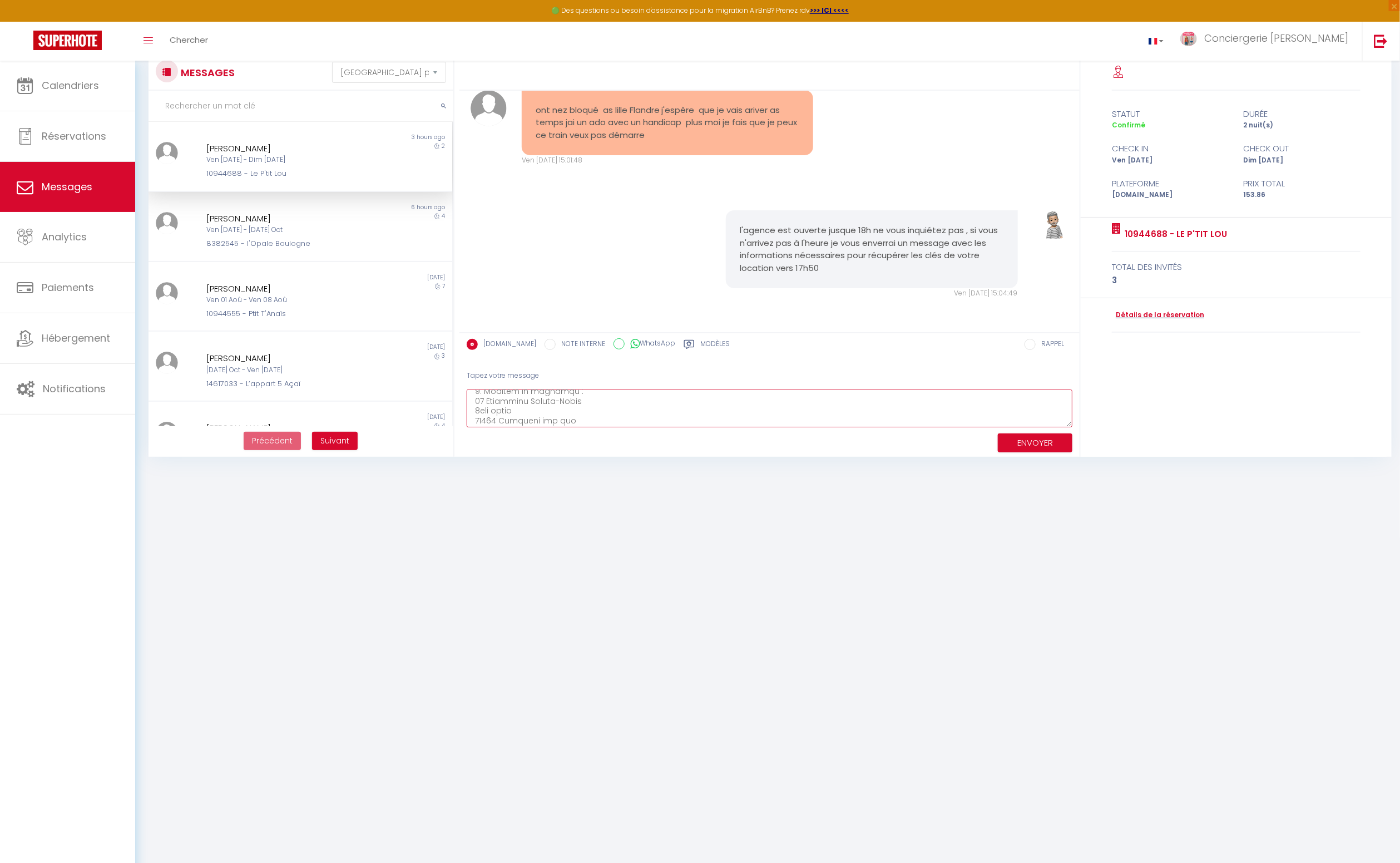
click at [572, 392] on textarea at bounding box center [769, 408] width 606 height 39
click at [470, 408] on textarea at bounding box center [769, 408] width 606 height 39
click at [681, 398] on textarea at bounding box center [769, 408] width 606 height 39
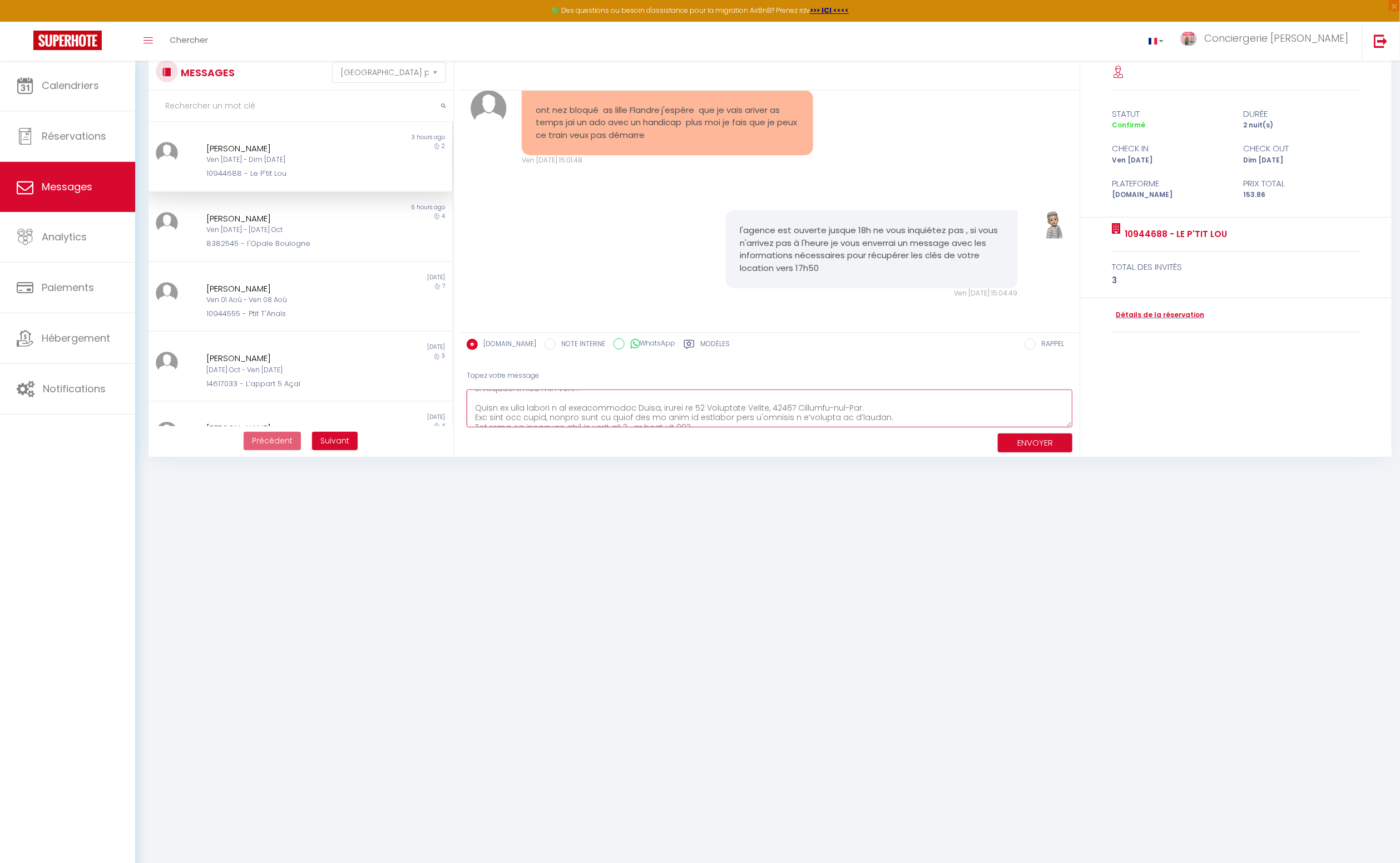
scroll to position [0, 0]
drag, startPoint x: 641, startPoint y: 418, endPoint x: 549, endPoint y: 388, distance: 96.8
click at [549, 388] on div "Tapez votre message ENVOYER" at bounding box center [769, 409] width 620 height 94
type textarea "Loremip Dol, Sitam con adipiscingel sedd ei tempor in ut labore etd magn : 8. A…"
click at [1029, 444] on button "ENVOYER" at bounding box center [1035, 443] width 74 height 20
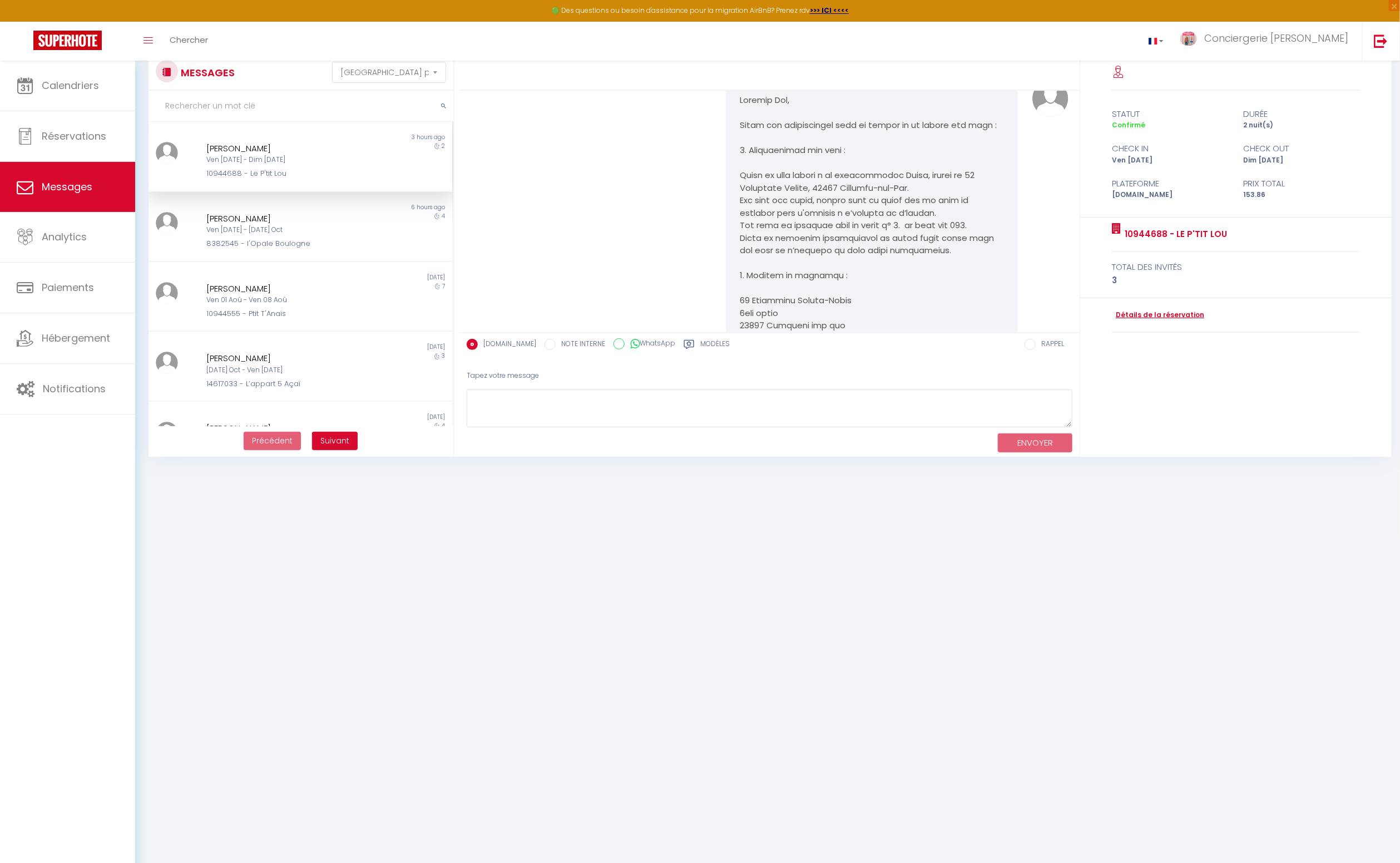
scroll to position [3715, 0]
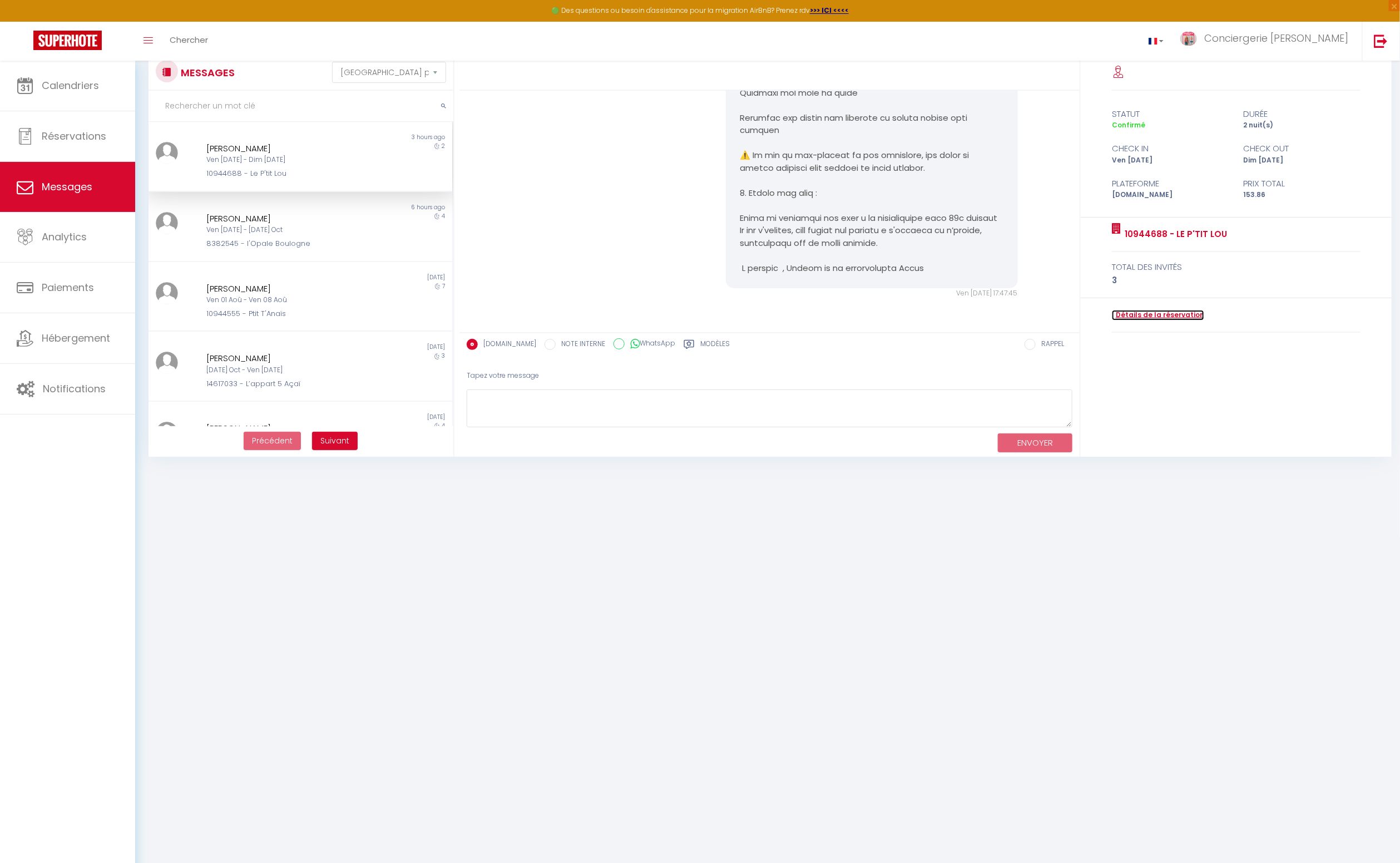
click at [1131, 315] on link "Détails de la réservation" at bounding box center [1158, 315] width 92 height 11
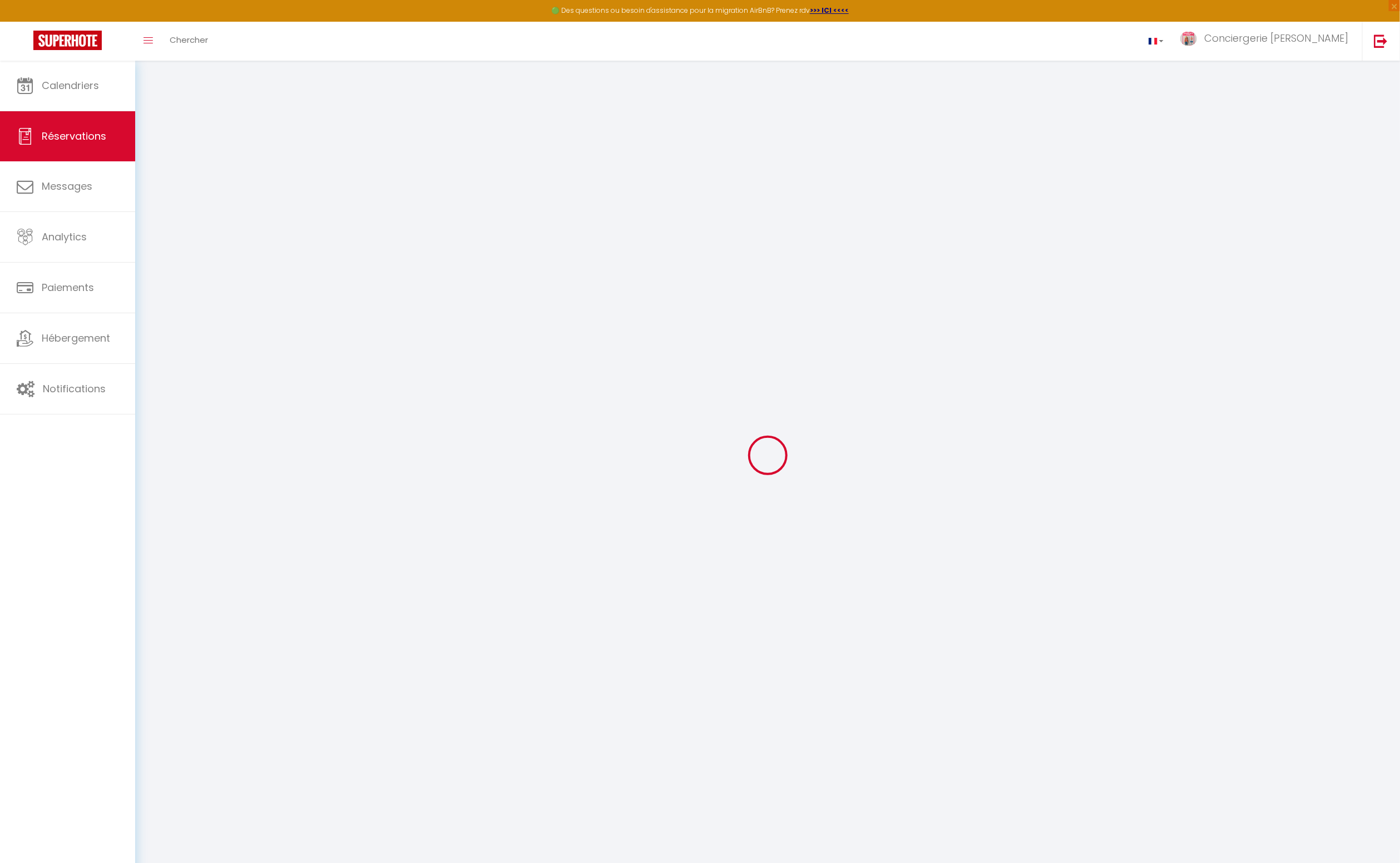
type input "[PERSON_NAME]"
type input "Delonville"
type input "[EMAIL_ADDRESS][DOMAIN_NAME]"
type input "[PHONE_NUMBER]"
type input "7700"
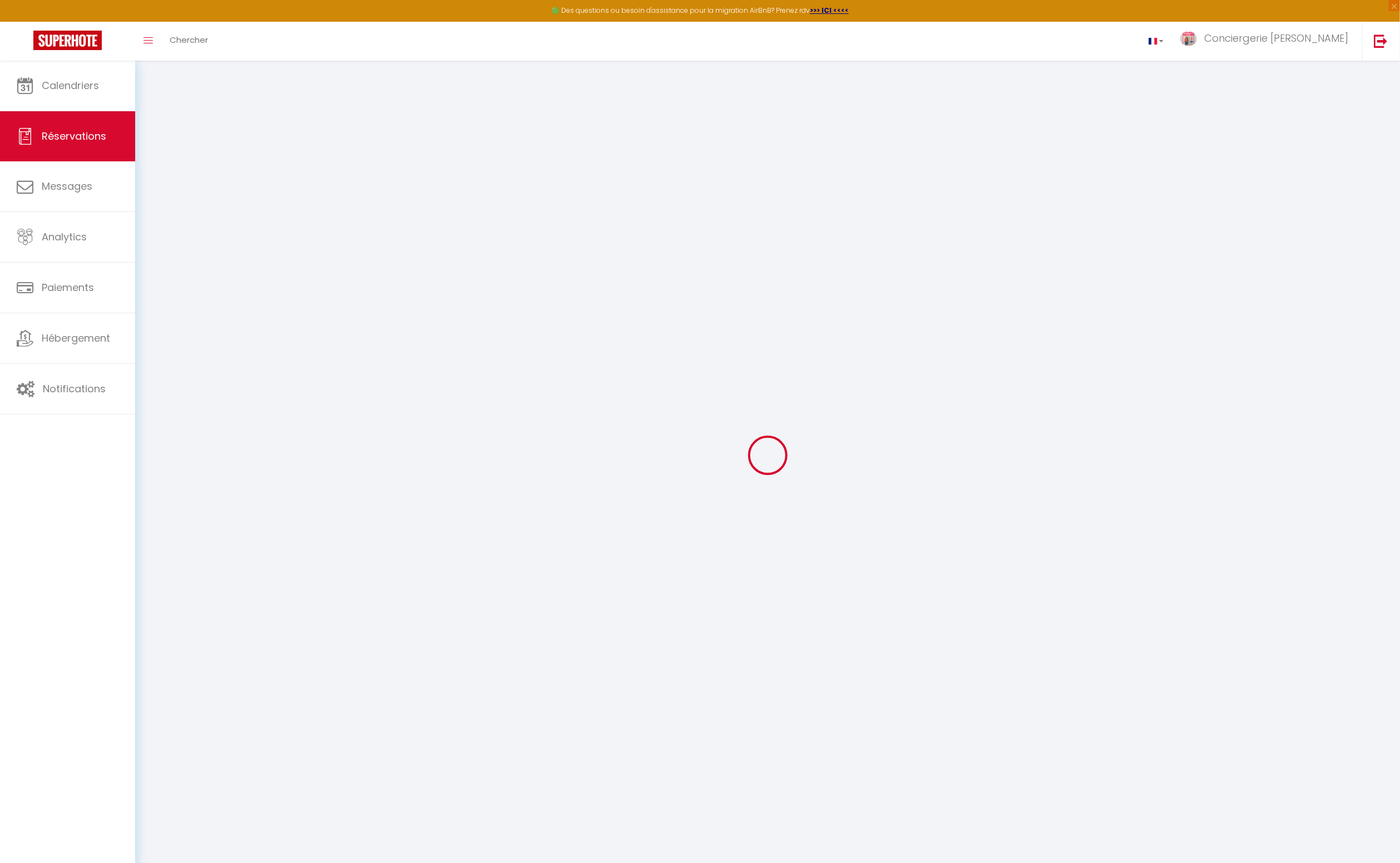
type input "[STREET_ADDRESS]"
type input "Mouscron"
select select "BE"
type input "22.3"
type input "2.15"
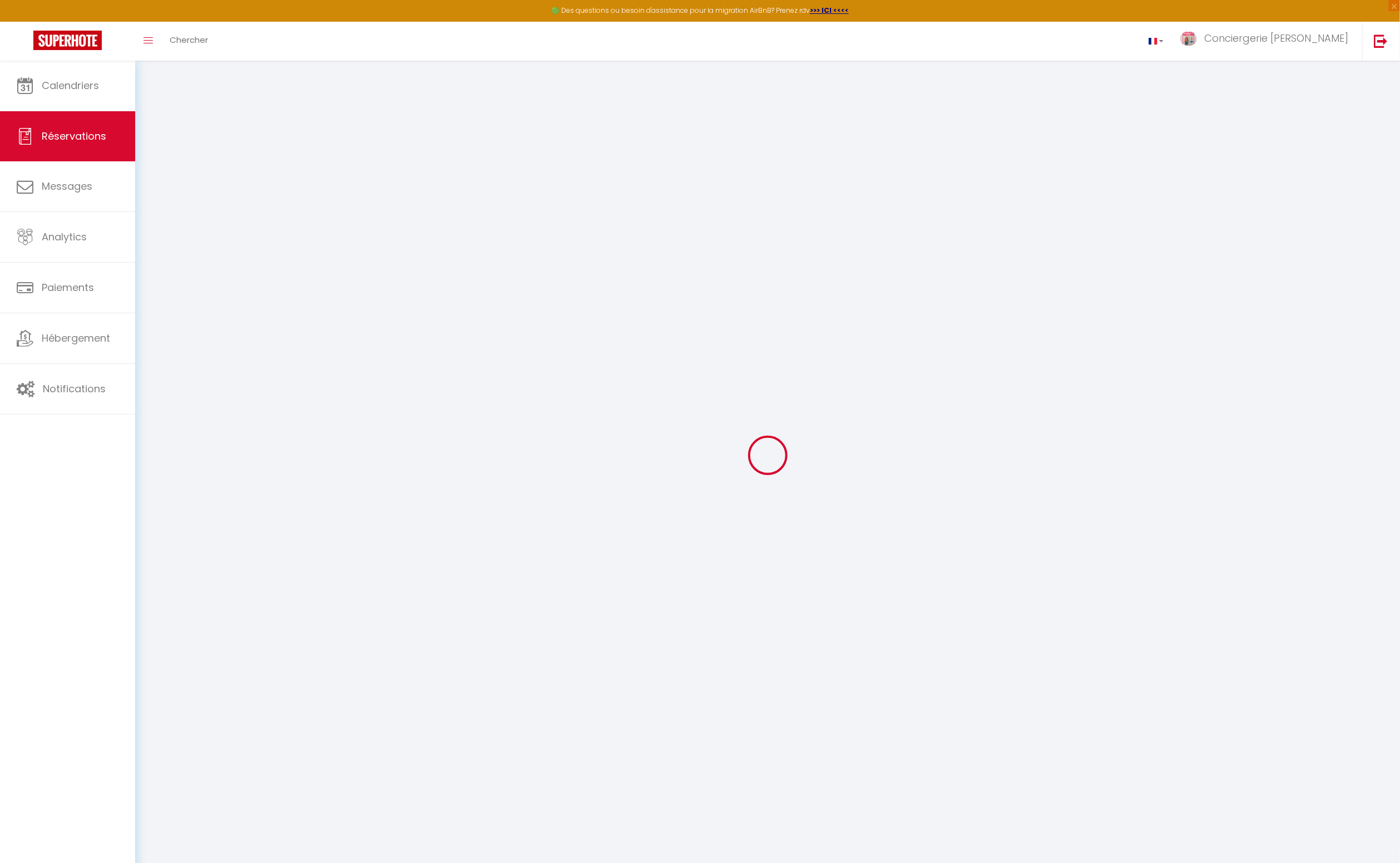
select select "37567"
select select "1"
select select
type input "2"
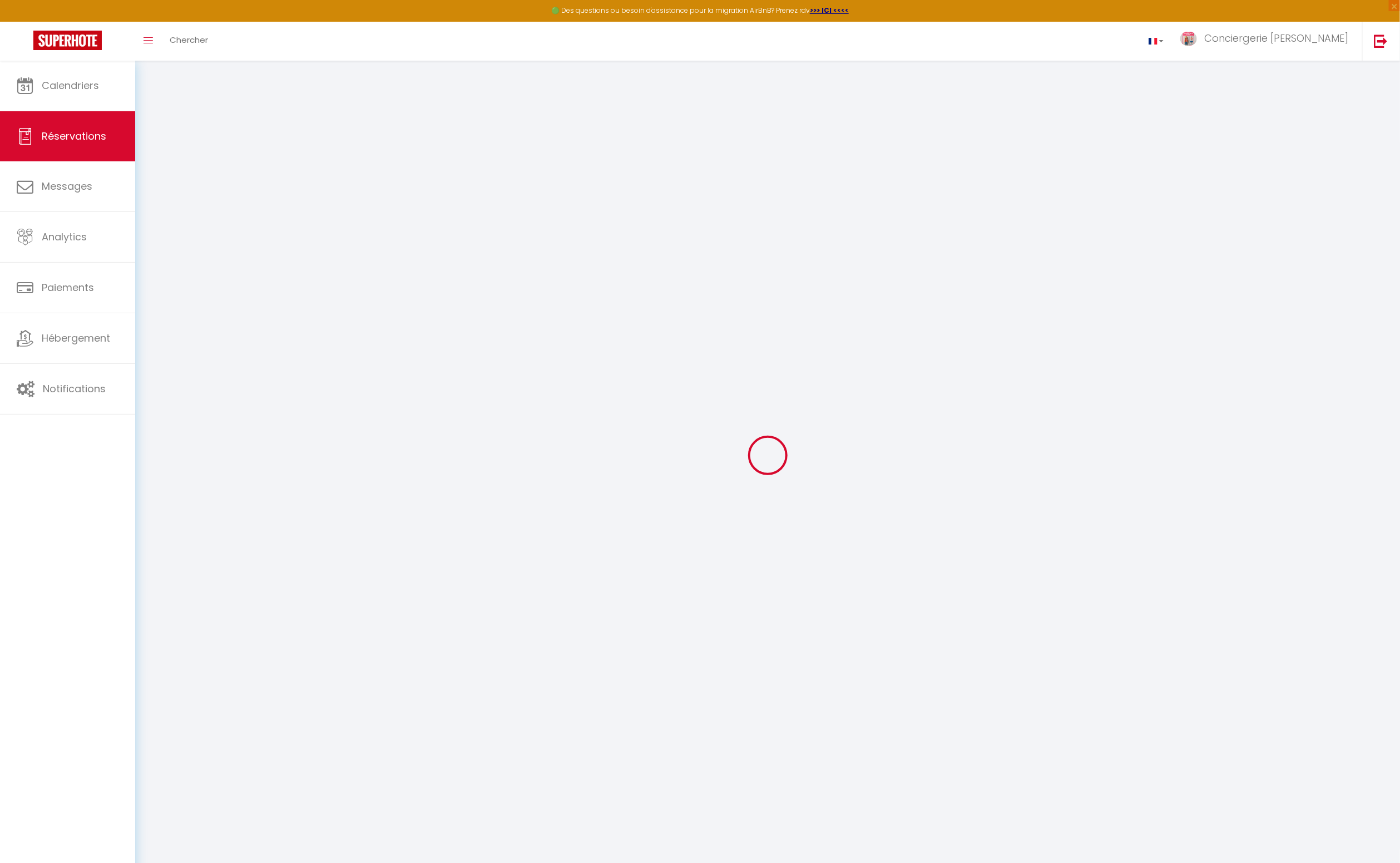
type input "1"
select select "12"
select select
type input "103.68"
checkbox input "false"
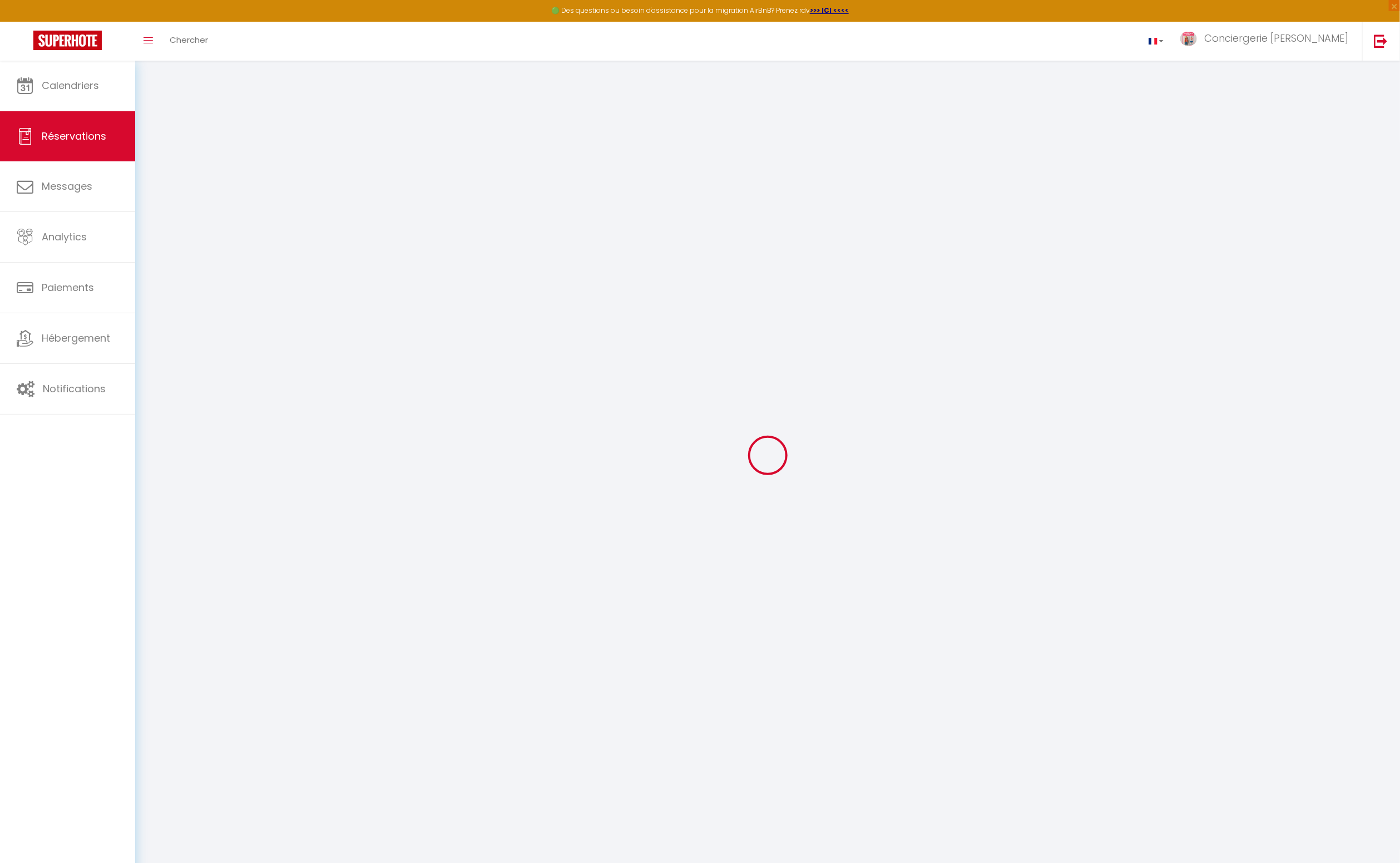
select select "2"
type input "45"
type input "0"
select select
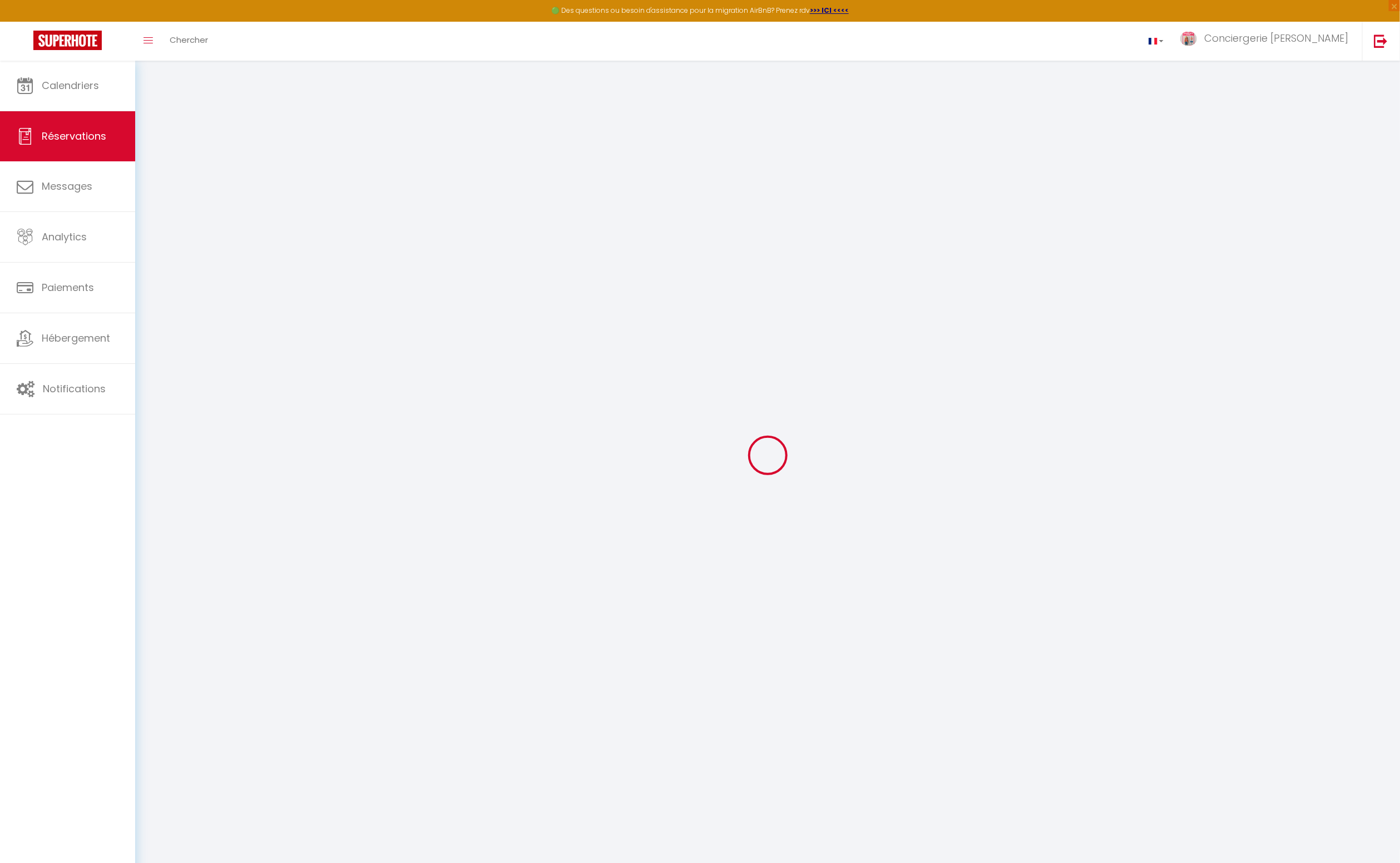
select select
select select "14"
checkbox input "false"
select select
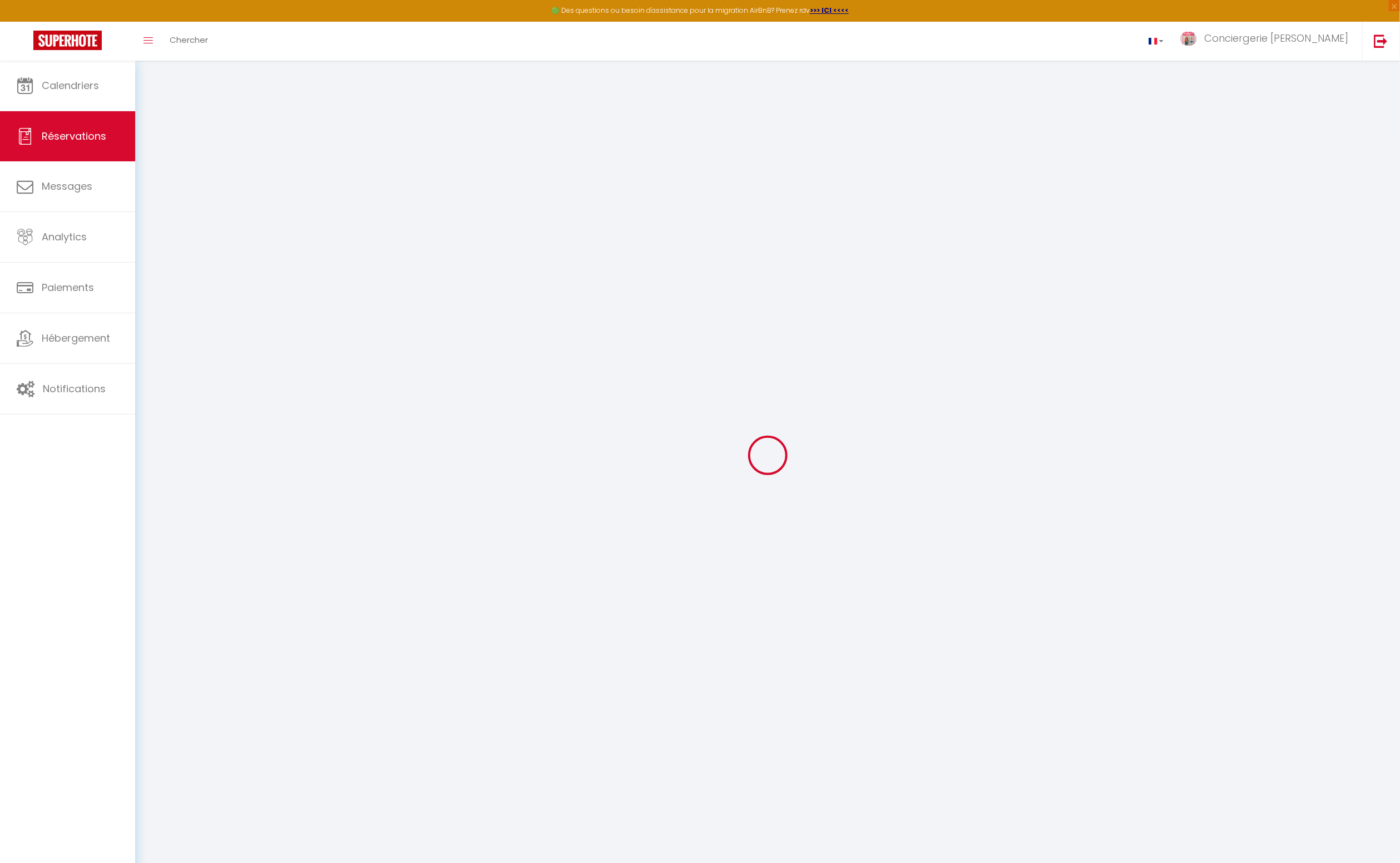
checkbox input "false"
select select
checkbox input "false"
select select
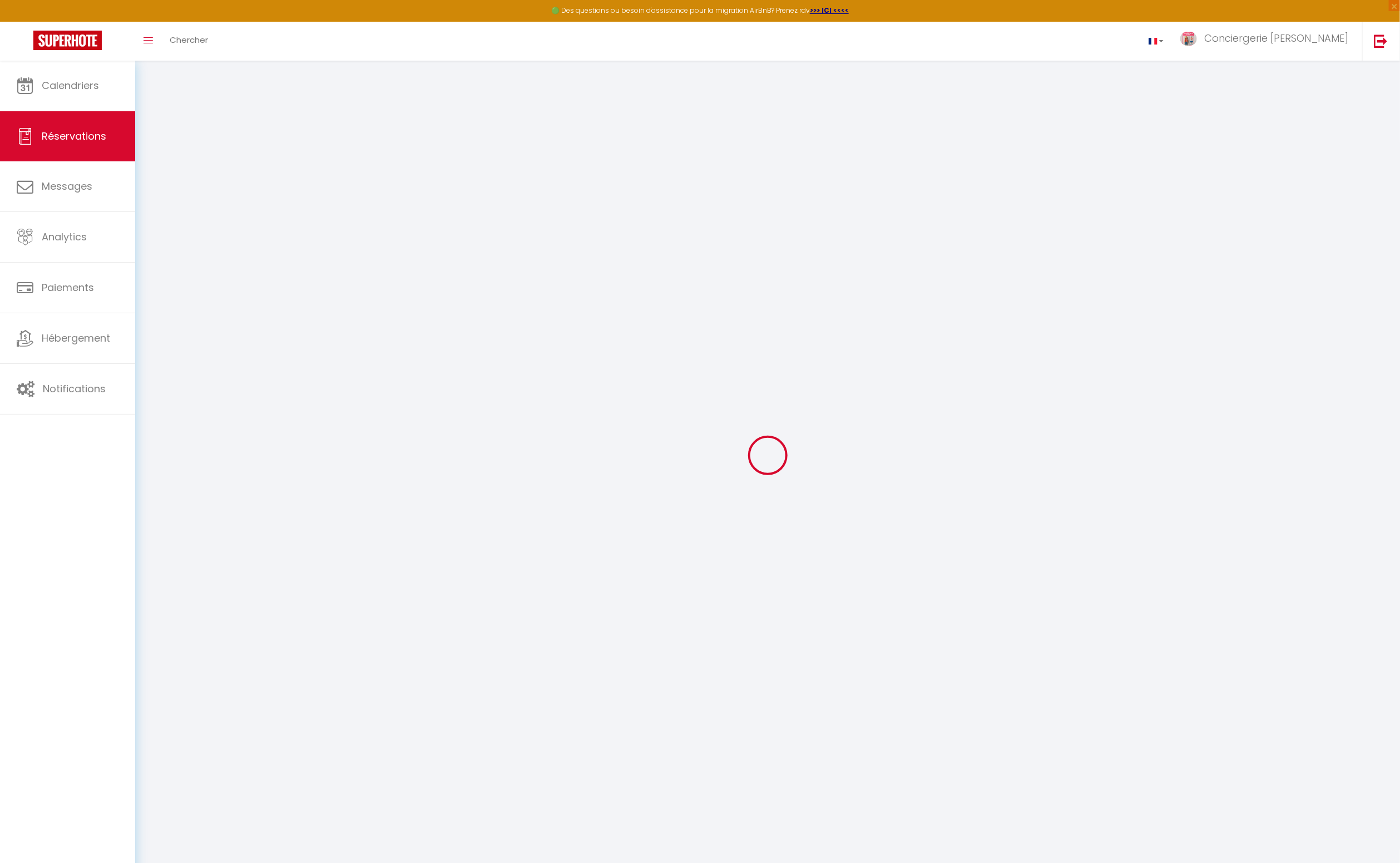
select select
checkbox input "false"
type textarea "** THIS RESERVATION HAS BEEN PRE-PAID ** BOOKING NOTE : Payment charge is EUR 2…"
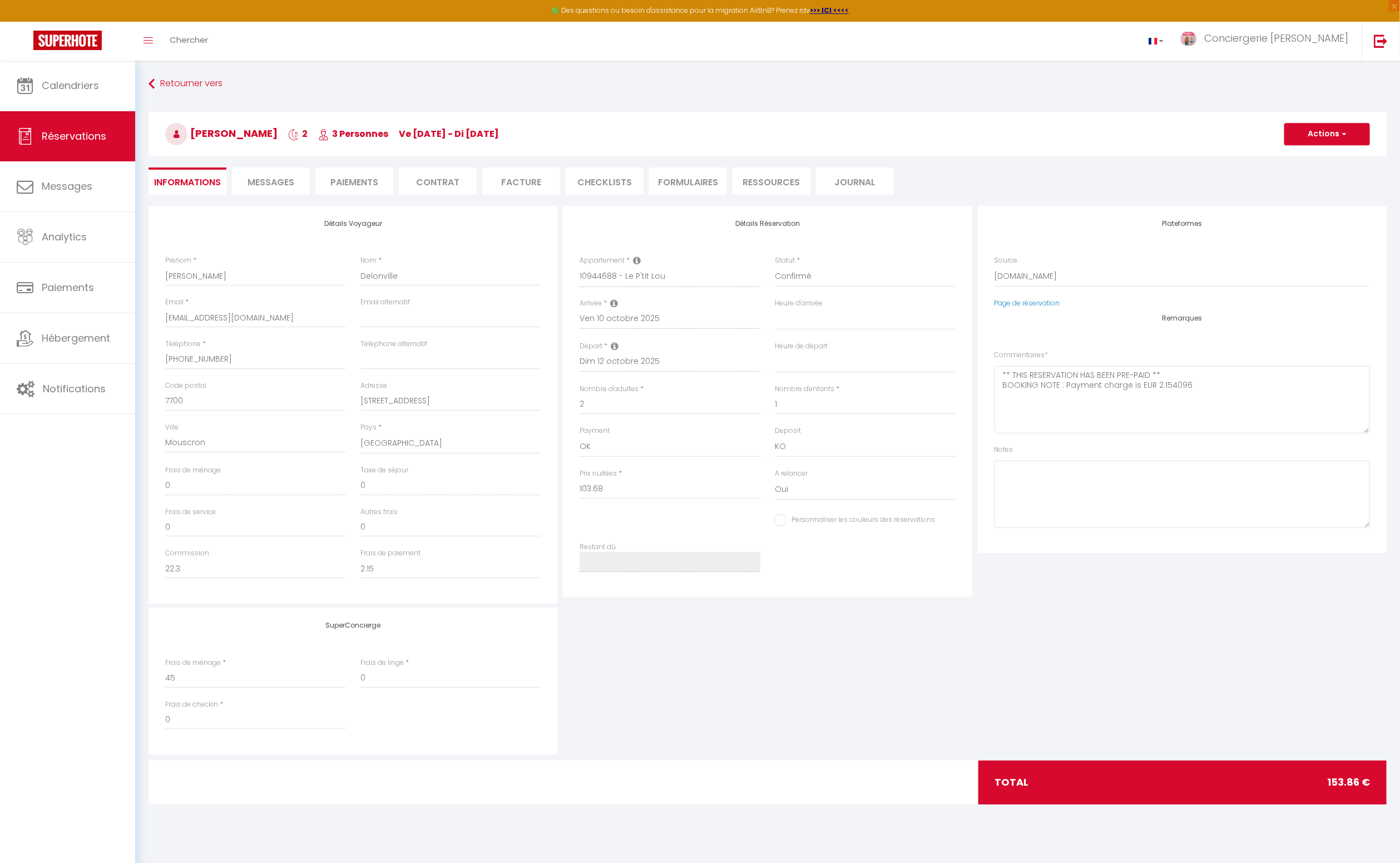
type input "45"
type input "5.18"
select select
checkbox input "false"
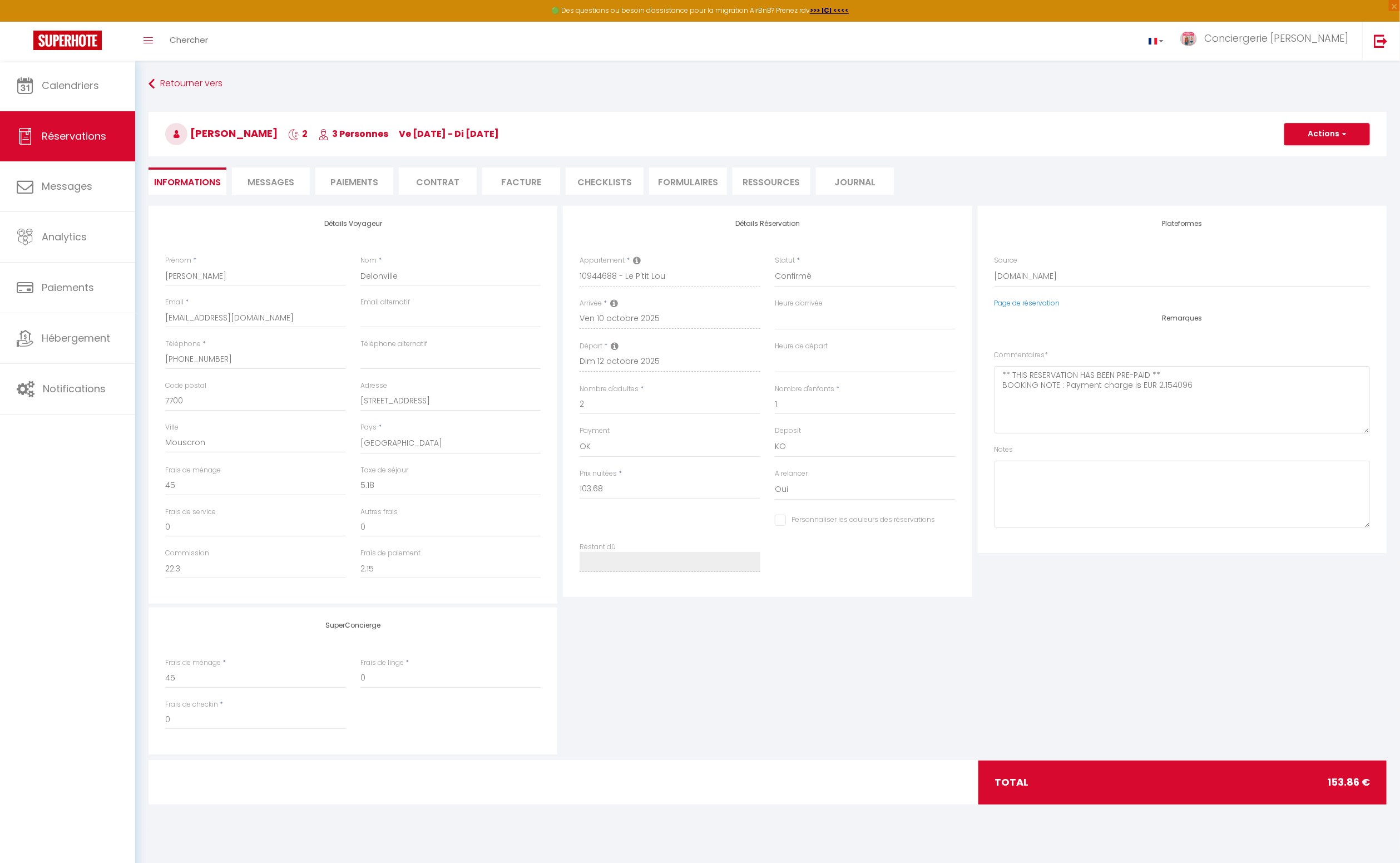
select select
click at [266, 183] on span "Messages" at bounding box center [271, 182] width 47 height 13
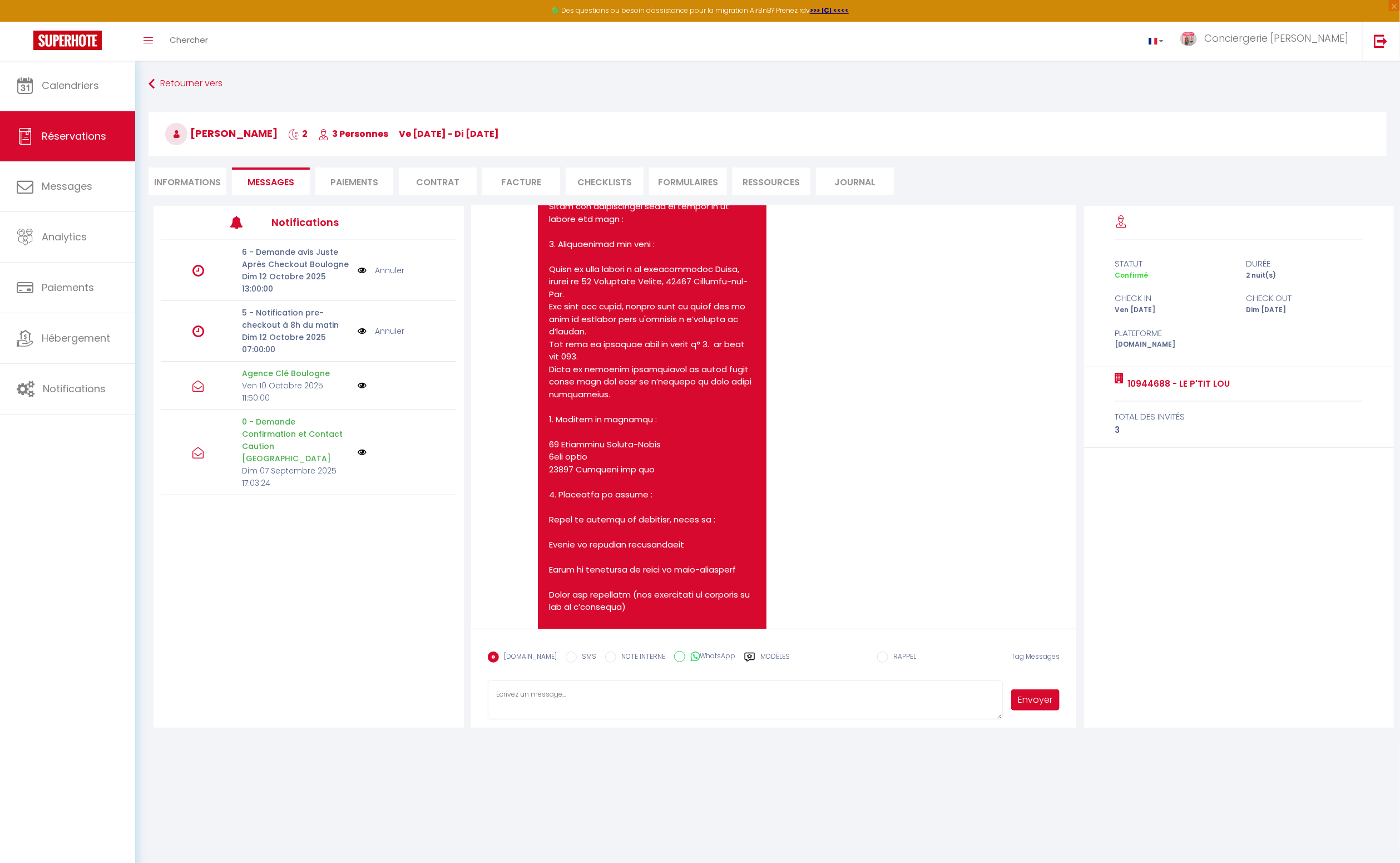
scroll to position [3557, 0]
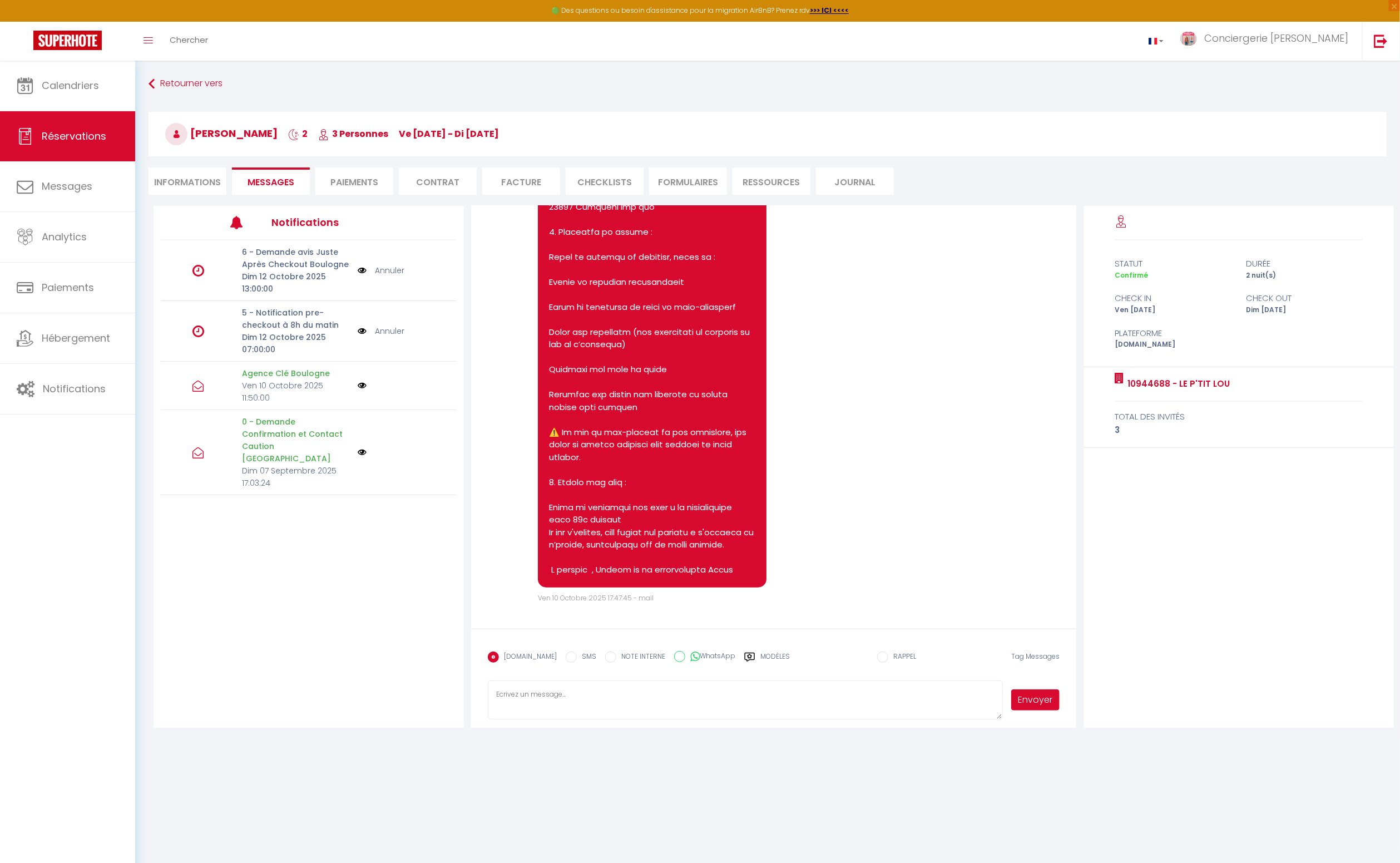
drag, startPoint x: 563, startPoint y: 658, endPoint x: 563, endPoint y: 669, distance: 11.0
click at [565, 658] on input "SMS" at bounding box center [571, 657] width 11 height 11
radio input "true"
radio input "false"
click at [564, 688] on textarea at bounding box center [746, 699] width 515 height 39
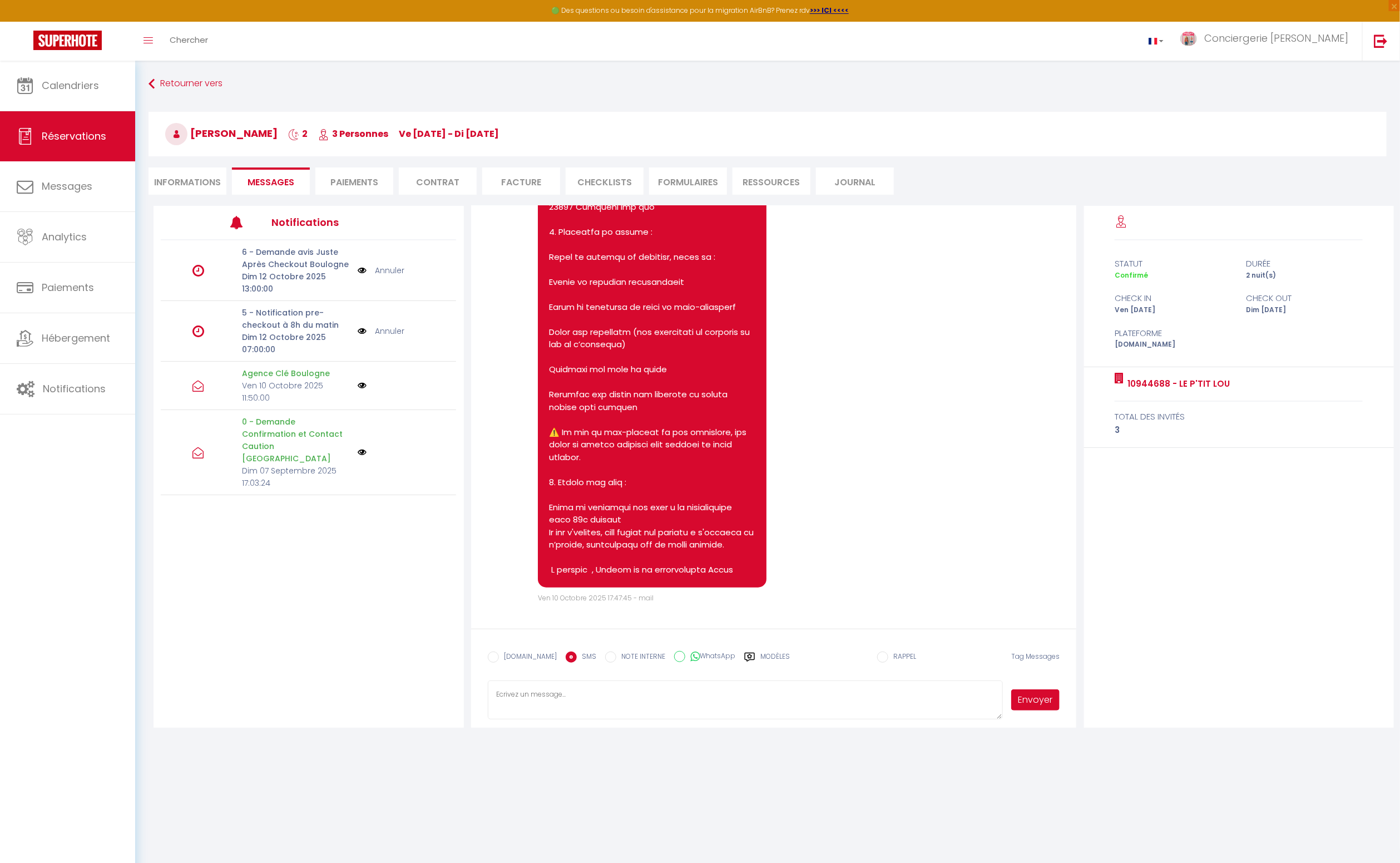
paste textarea "Loremip Dol, Sitam con adipiscingel sedd ei tempor in ut labore etd magn : 8. A…"
type textarea "Loremip Dol, Sitam con adipiscingel sedd ei tempor in ut labore etd magn : 8. A…"
click at [1038, 700] on button "Envoyer" at bounding box center [1036, 700] width 48 height 22
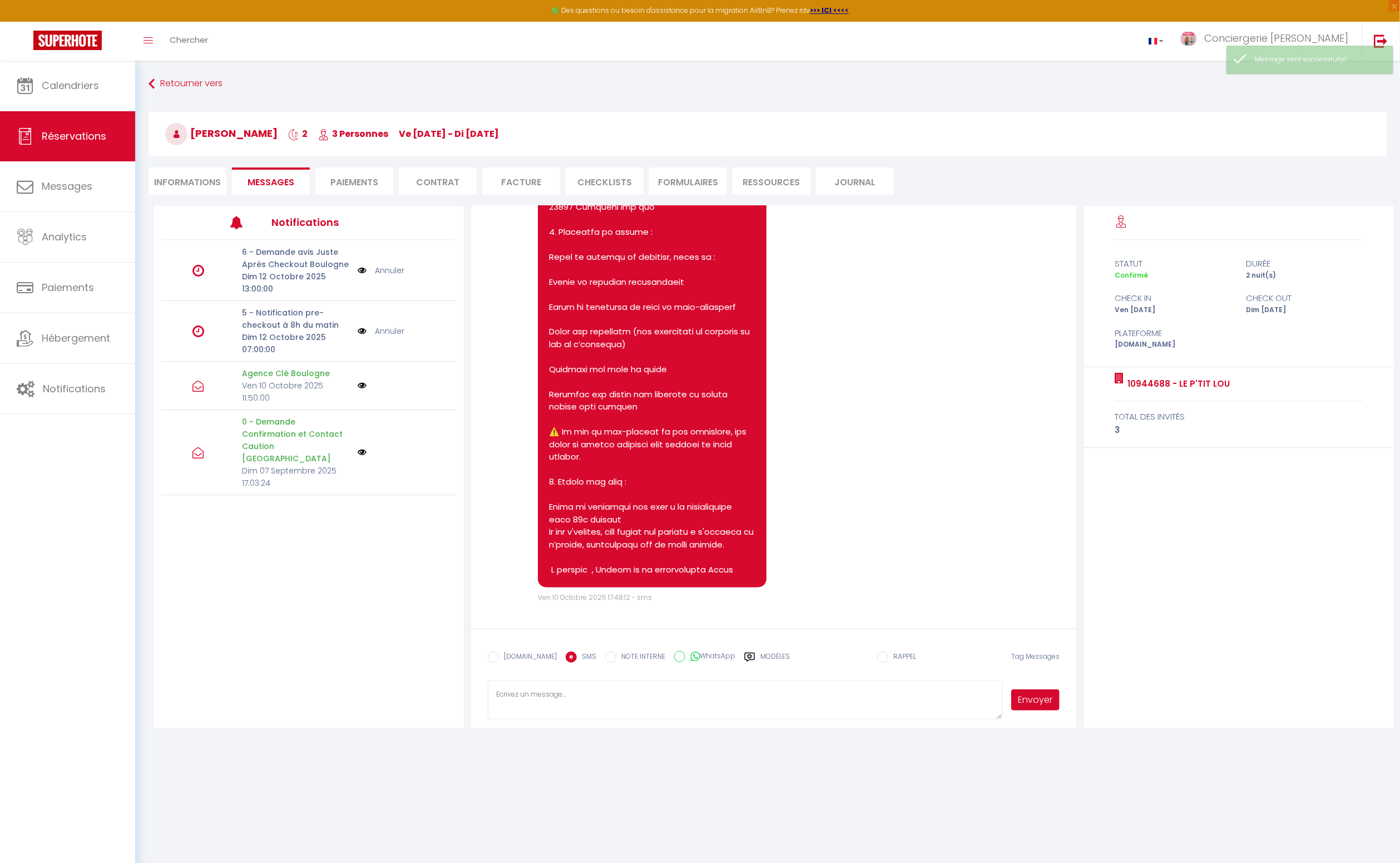
click at [674, 658] on input "WhatsApp" at bounding box center [679, 656] width 11 height 11
radio input "true"
radio input "false"
click at [657, 702] on textarea at bounding box center [746, 699] width 515 height 39
paste textarea "Loremip Dol, Sitam con adipiscingel sedd ei tempor in ut labore etd magn : 8. A…"
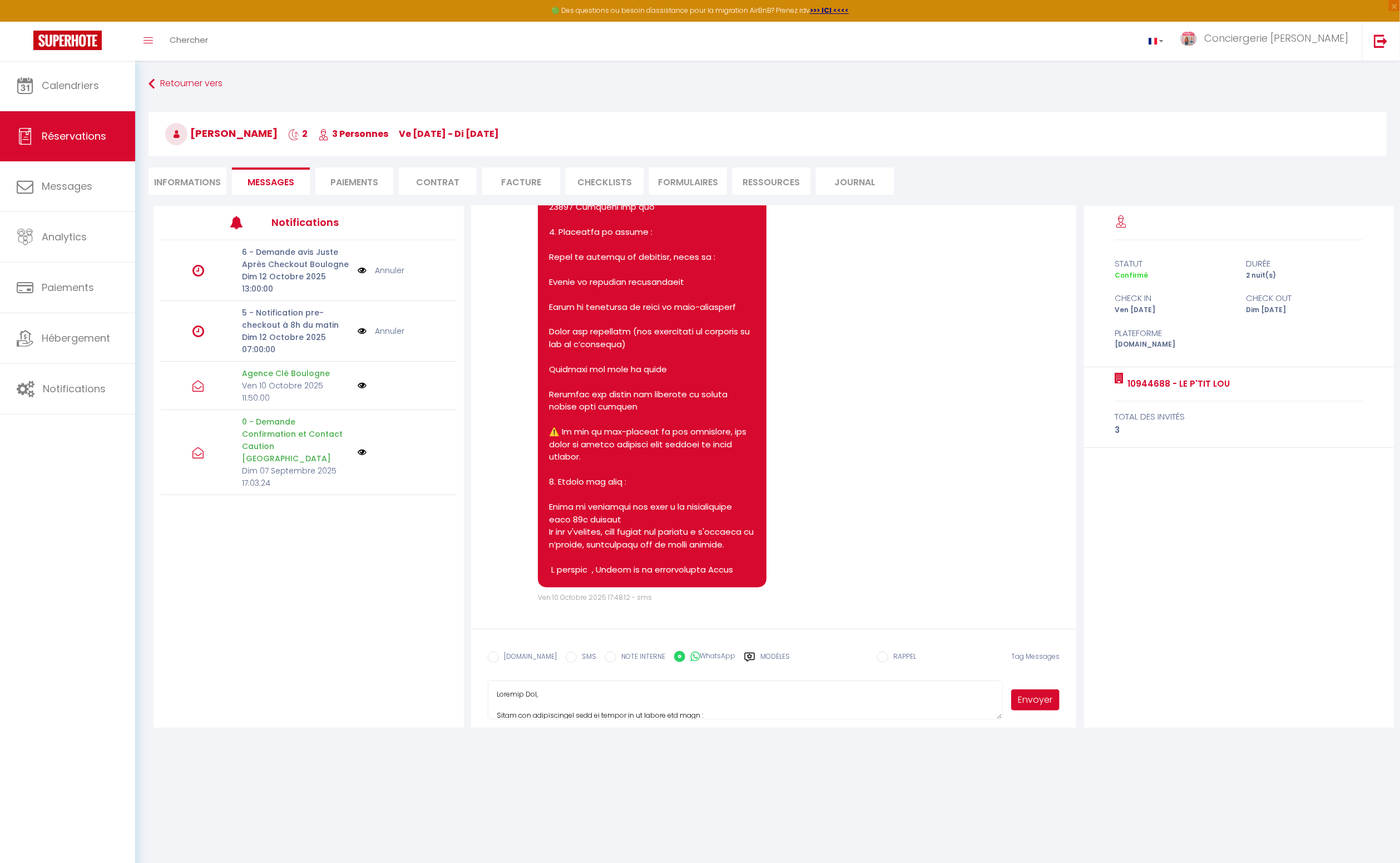
scroll to position [379, 0]
type textarea "Loremip Dol, Sitam con adipiscingel sedd ei tempor in ut labore etd magn : 8. A…"
click at [1028, 702] on button "Envoyer" at bounding box center [1036, 700] width 48 height 22
drag, startPoint x: 636, startPoint y: 713, endPoint x: 501, endPoint y: 681, distance: 138.7
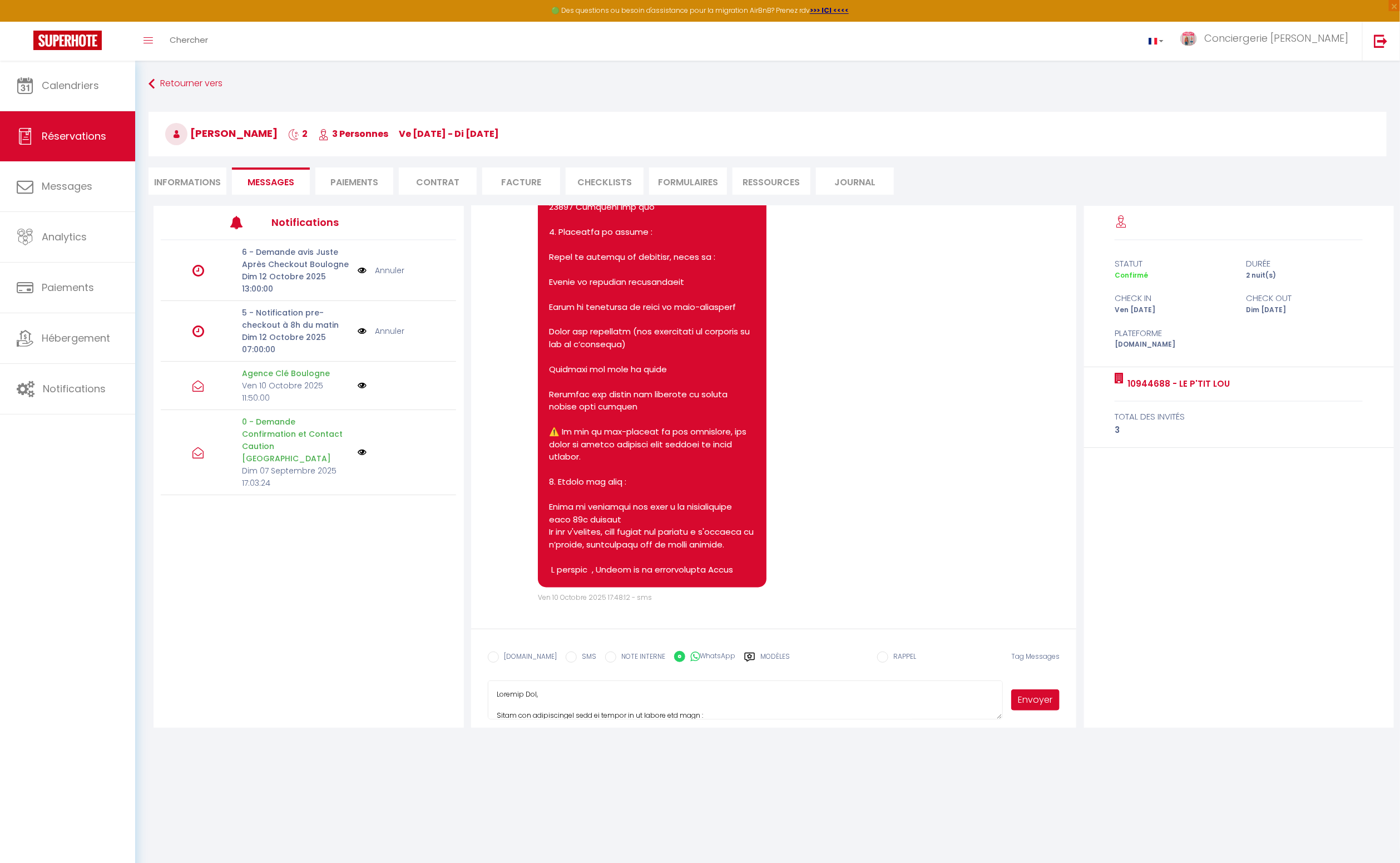
click at [501, 681] on textarea at bounding box center [746, 699] width 515 height 39
click at [96, 89] on span "Calendriers" at bounding box center [70, 84] width 57 height 13
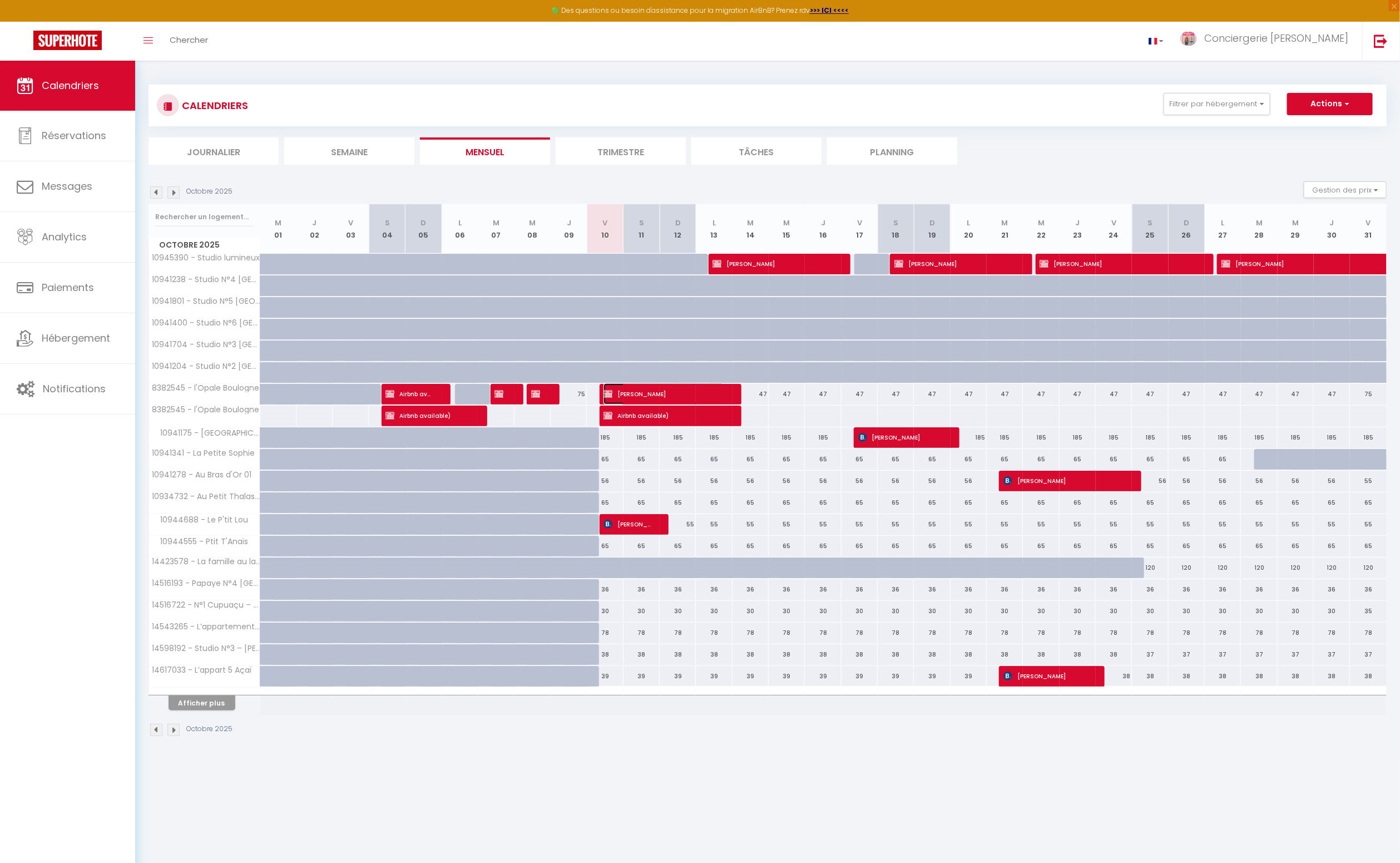
click at [626, 393] on span "[PERSON_NAME]" at bounding box center [664, 394] width 121 height 22
select select "OK"
select select "KO"
select select "1"
select select "0"
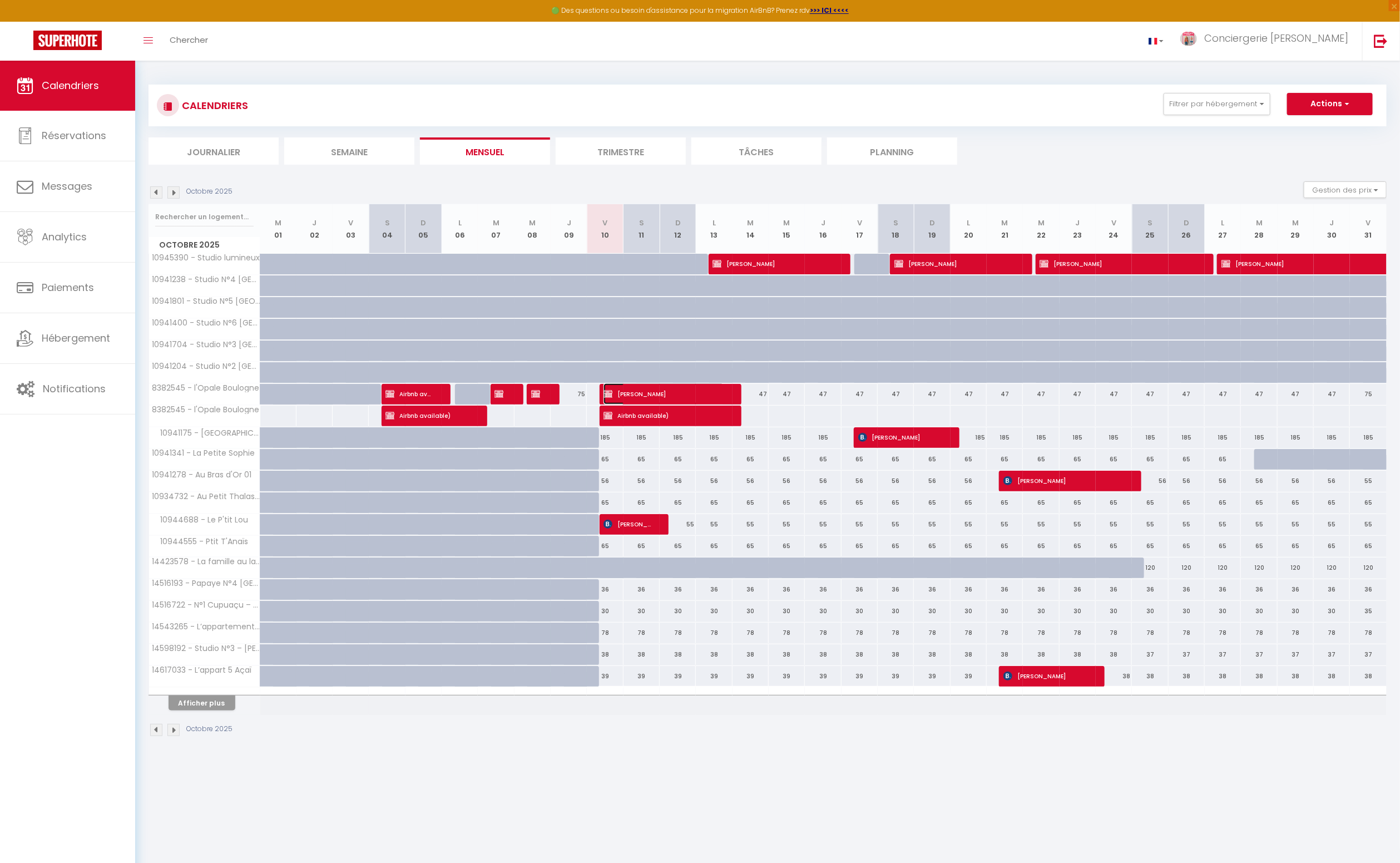
select select "1"
select select
